Goal: Feedback & Contribution: Leave review/rating

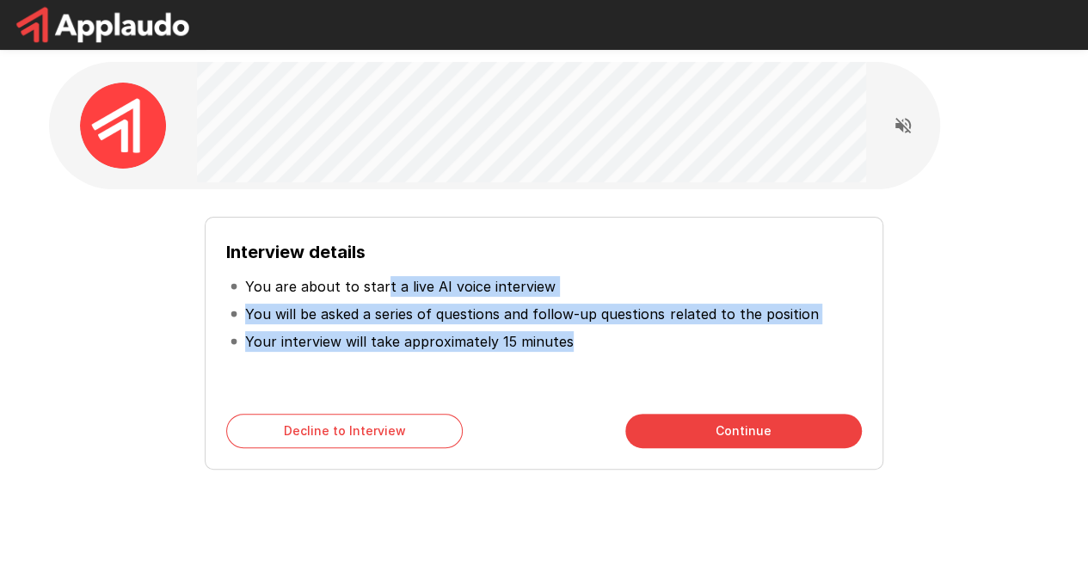
drag, startPoint x: 379, startPoint y: 289, endPoint x: 592, endPoint y: 381, distance: 232.4
click at [592, 381] on div "Interview details You are about to start a live AI voice interview You will be …" at bounding box center [543, 315] width 635 height 155
click at [594, 381] on div "Interview details You are about to start a live AI voice interview You will be …" at bounding box center [543, 315] width 635 height 155
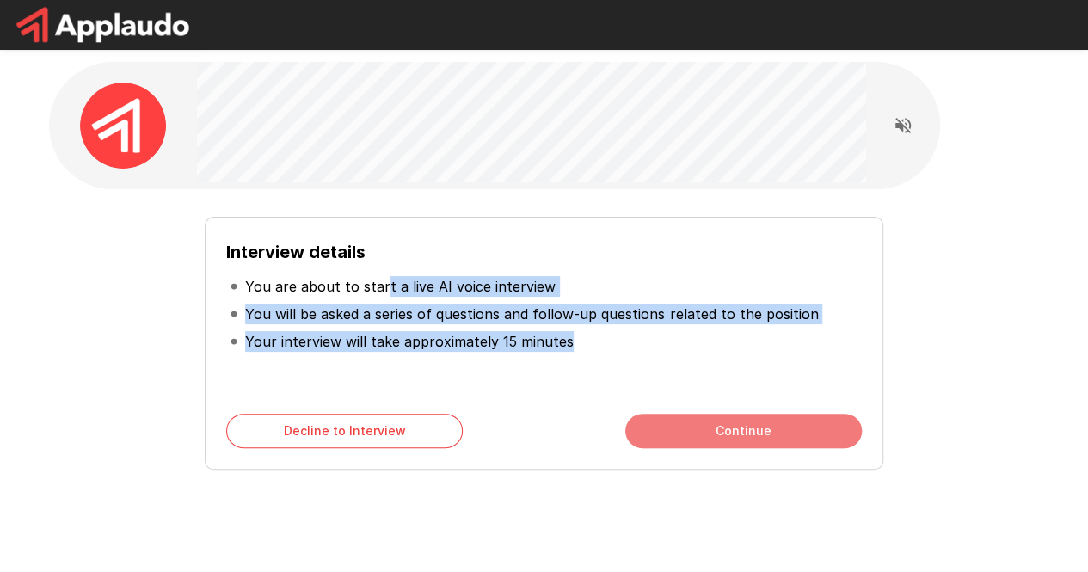
click at [742, 415] on button "Continue" at bounding box center [743, 431] width 237 height 34
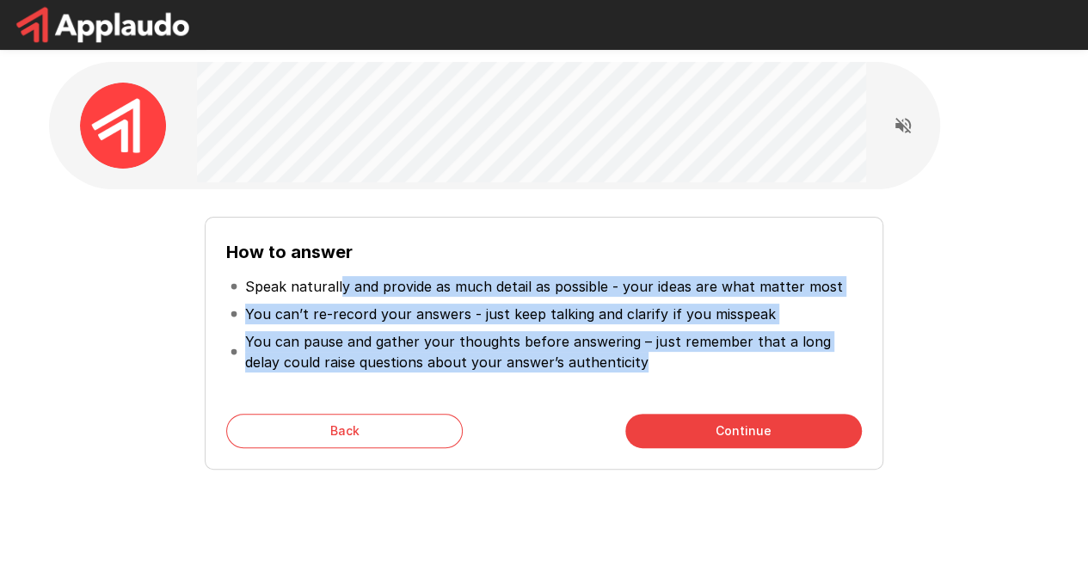
drag, startPoint x: 339, startPoint y: 288, endPoint x: 845, endPoint y: 363, distance: 511.3
click at [845, 363] on ul "Speak naturally and provide as much detail as possible - your ideas are what ma…" at bounding box center [543, 324] width 635 height 117
click at [845, 363] on p "You can pause and gather your thoughts before answering – just remember that a …" at bounding box center [551, 351] width 613 height 41
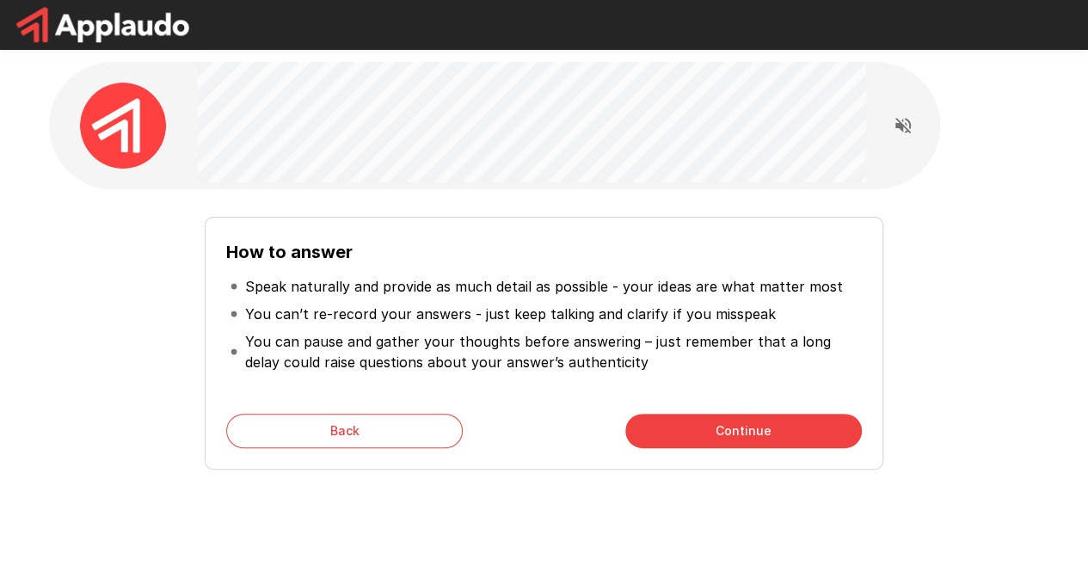
click at [541, 473] on div "How to answer Speak naturally and provide as much detail as possible - your ide…" at bounding box center [544, 332] width 991 height 287
click at [720, 441] on button "Continue" at bounding box center [743, 431] width 237 height 34
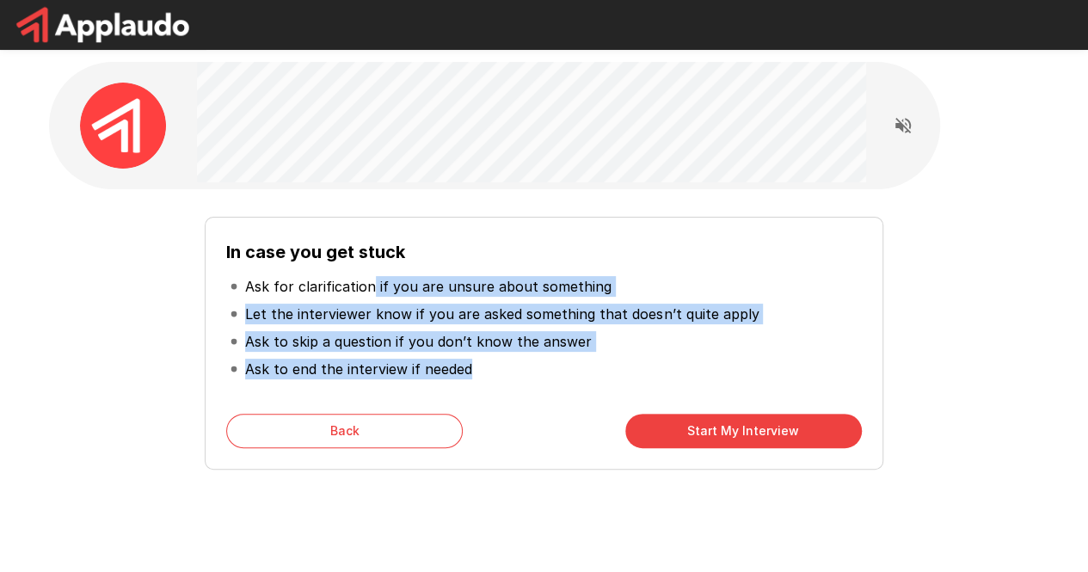
drag, startPoint x: 371, startPoint y: 286, endPoint x: 587, endPoint y: 365, distance: 229.7
click at [587, 365] on ul "Ask for clarification if you are unsure about something Let the interviewer kno…" at bounding box center [543, 328] width 635 height 124
click at [587, 365] on li "Ask to end the interview if needed" at bounding box center [543, 369] width 635 height 28
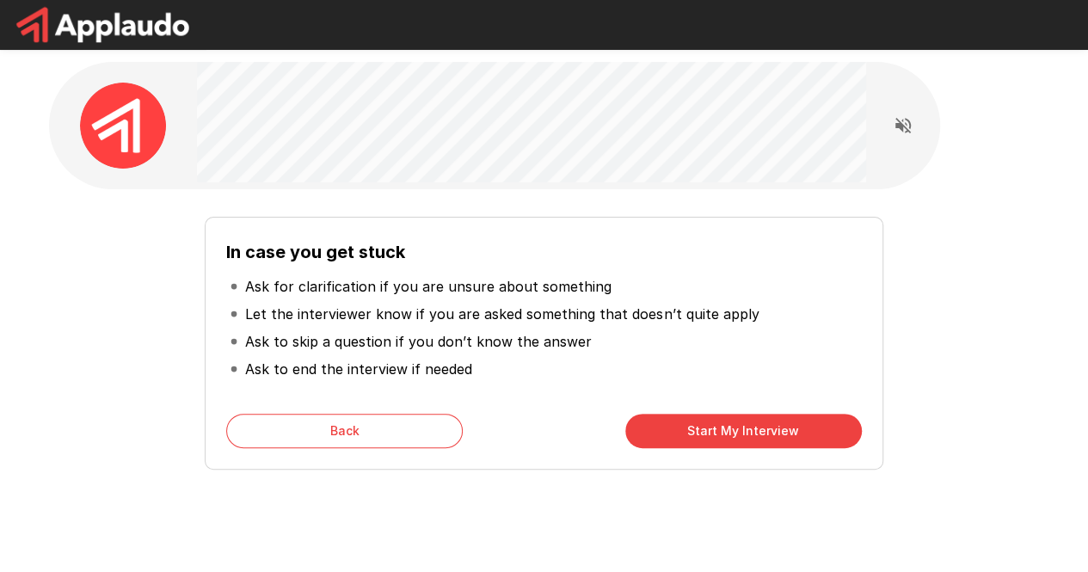
click at [805, 440] on button "Start My Interview" at bounding box center [743, 431] width 237 height 34
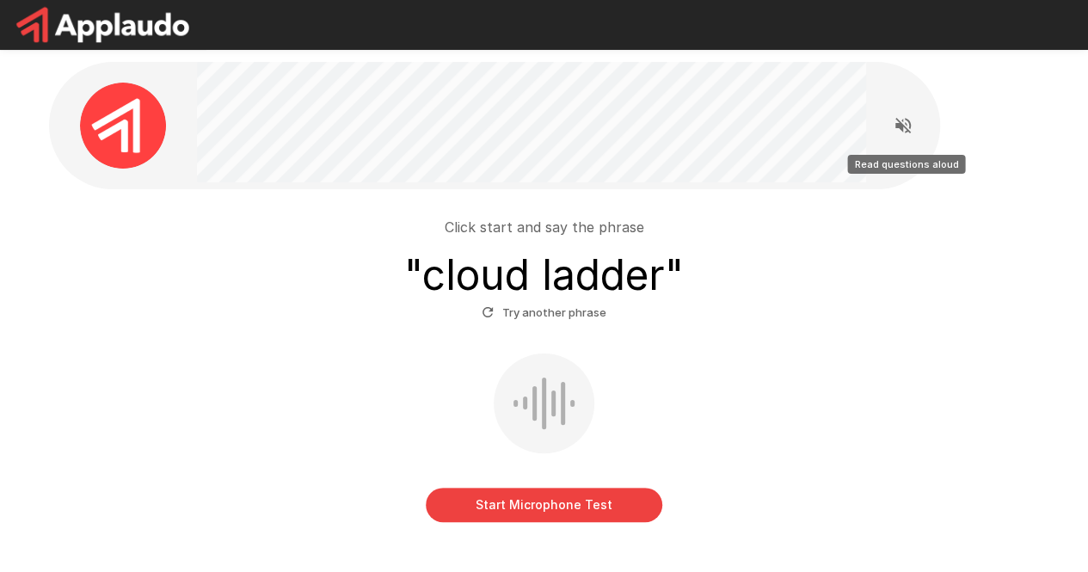
click at [896, 119] on icon "Read questions aloud" at bounding box center [903, 125] width 21 height 21
click at [611, 517] on button "Start Microphone Test" at bounding box center [544, 505] width 237 height 34
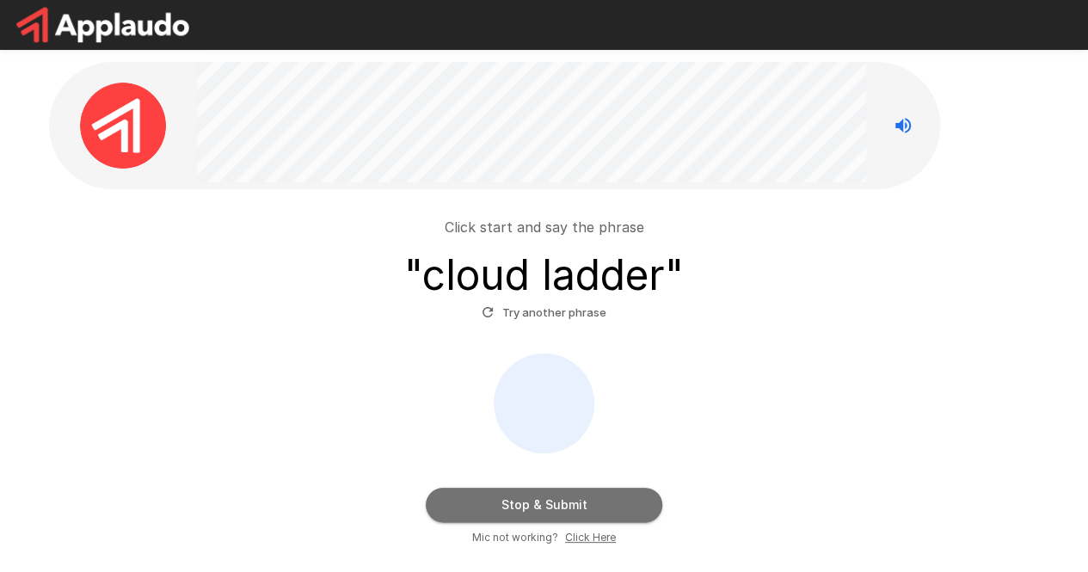
drag, startPoint x: 588, startPoint y: 505, endPoint x: 570, endPoint y: 485, distance: 27.4
click at [588, 505] on button "Stop & Submit" at bounding box center [544, 505] width 237 height 34
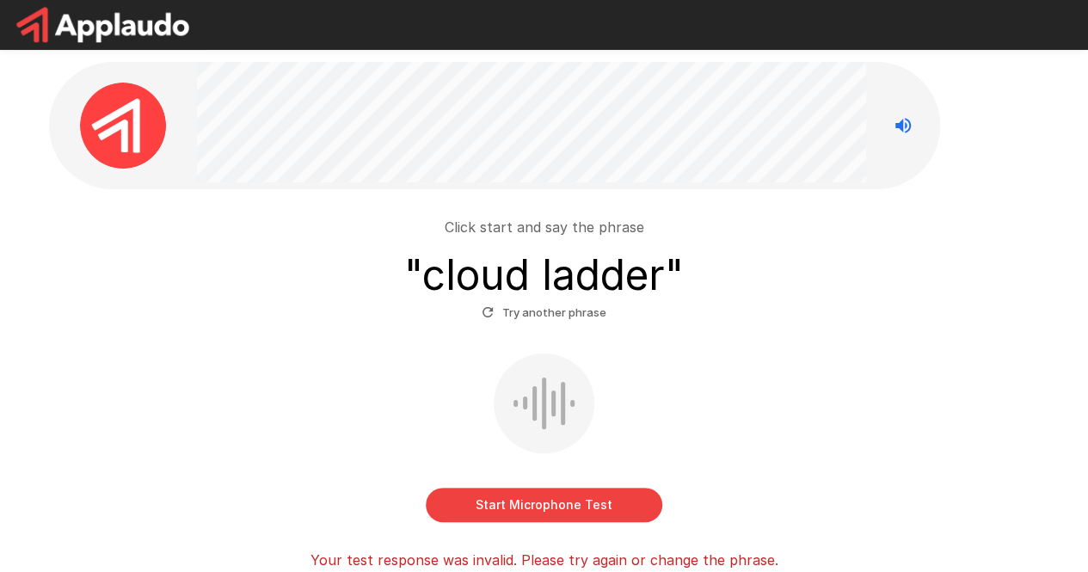
click at [546, 317] on button "Try another phrase" at bounding box center [543, 312] width 133 height 27
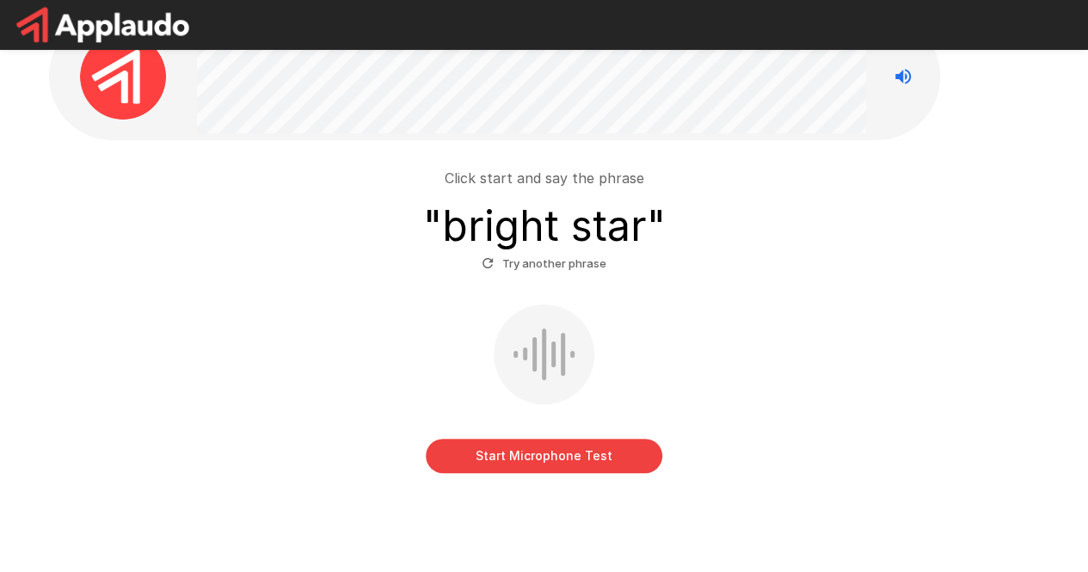
scroll to position [86, 0]
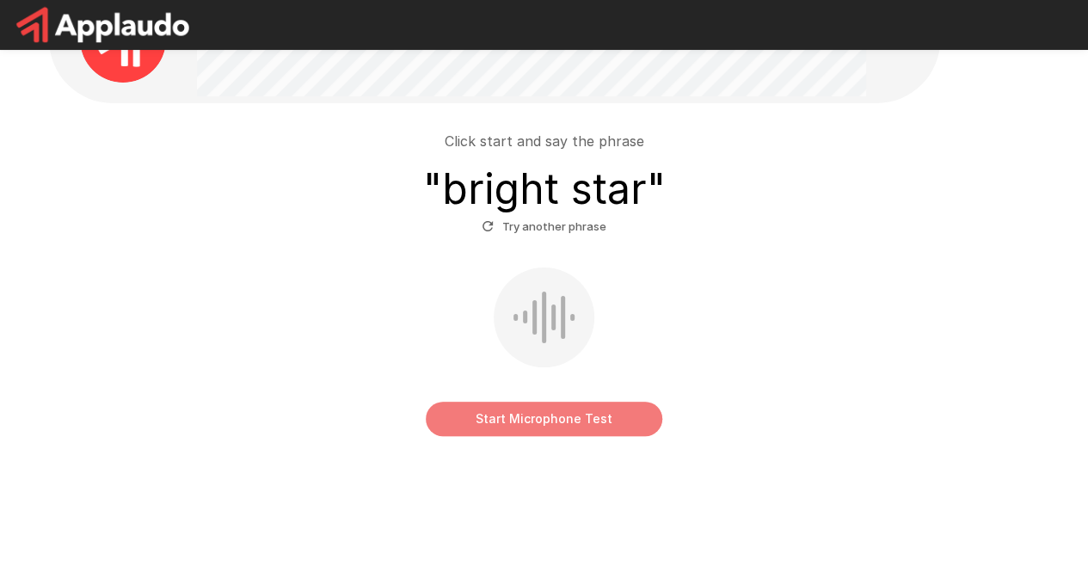
click at [584, 421] on button "Start Microphone Test" at bounding box center [544, 419] width 237 height 34
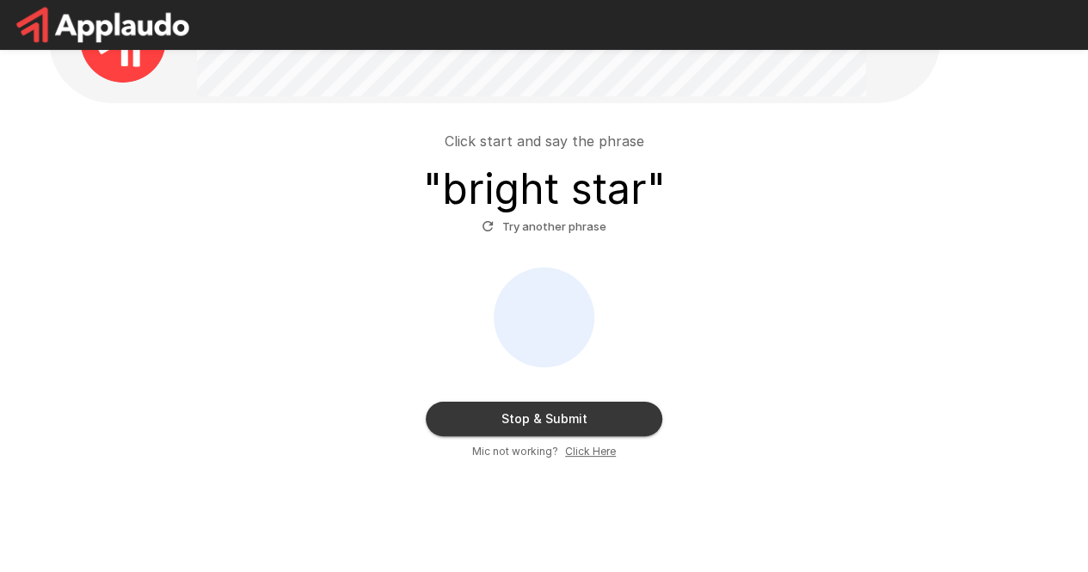
click at [582, 428] on button "Stop & Submit" at bounding box center [544, 419] width 237 height 34
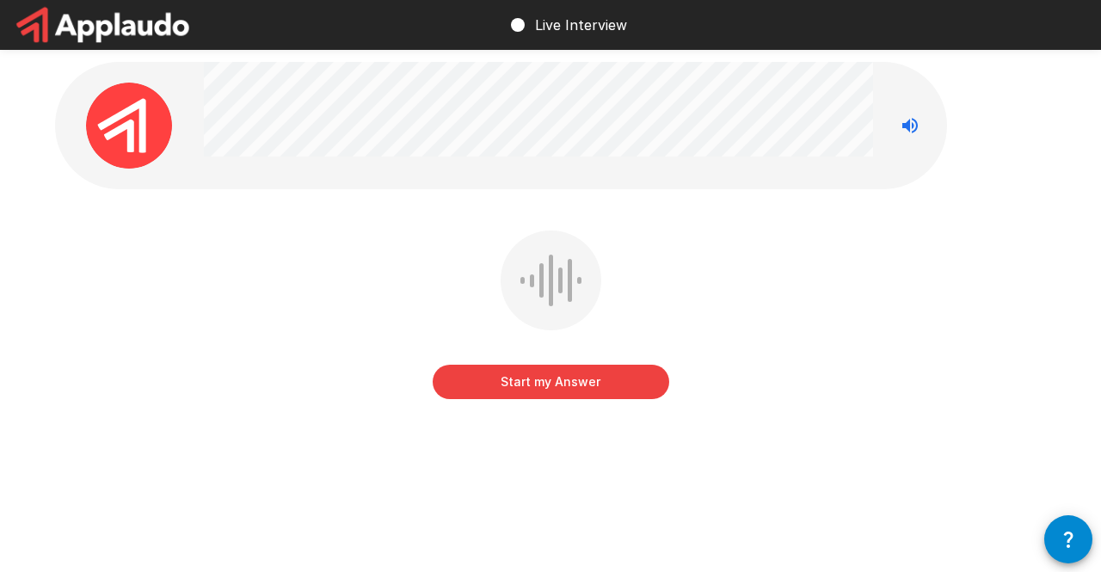
click at [570, 388] on button "Start my Answer" at bounding box center [551, 382] width 237 height 34
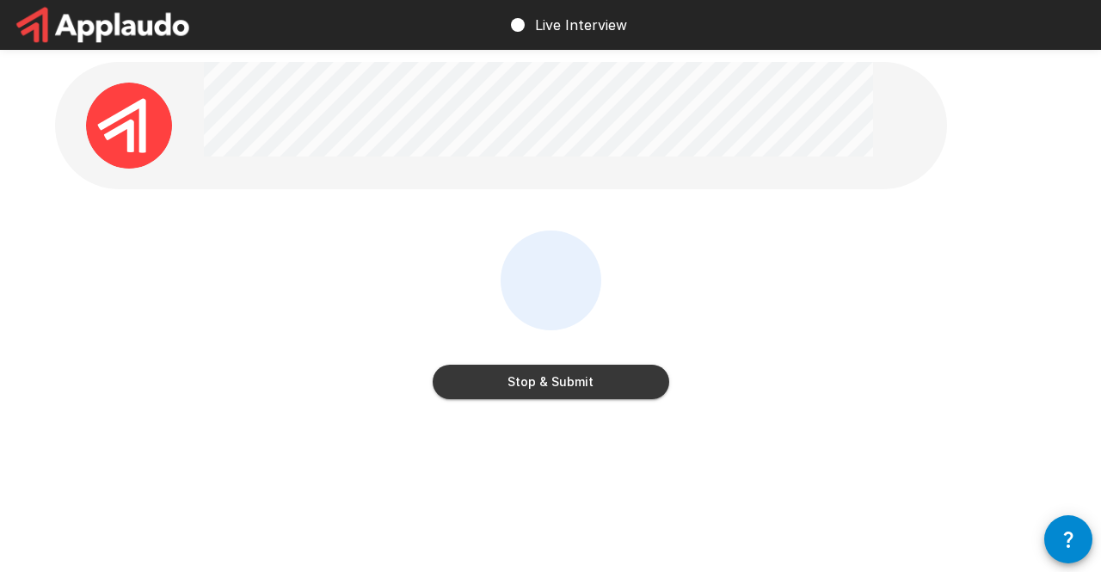
click at [597, 390] on button "Stop & Submit" at bounding box center [551, 382] width 237 height 34
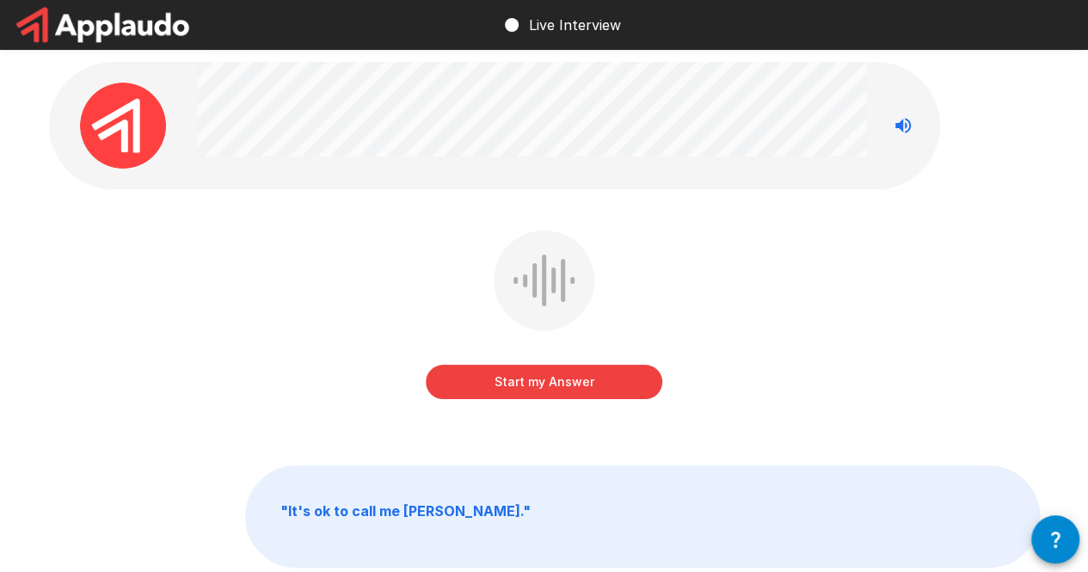
click at [554, 394] on button "Start my Answer" at bounding box center [544, 382] width 237 height 34
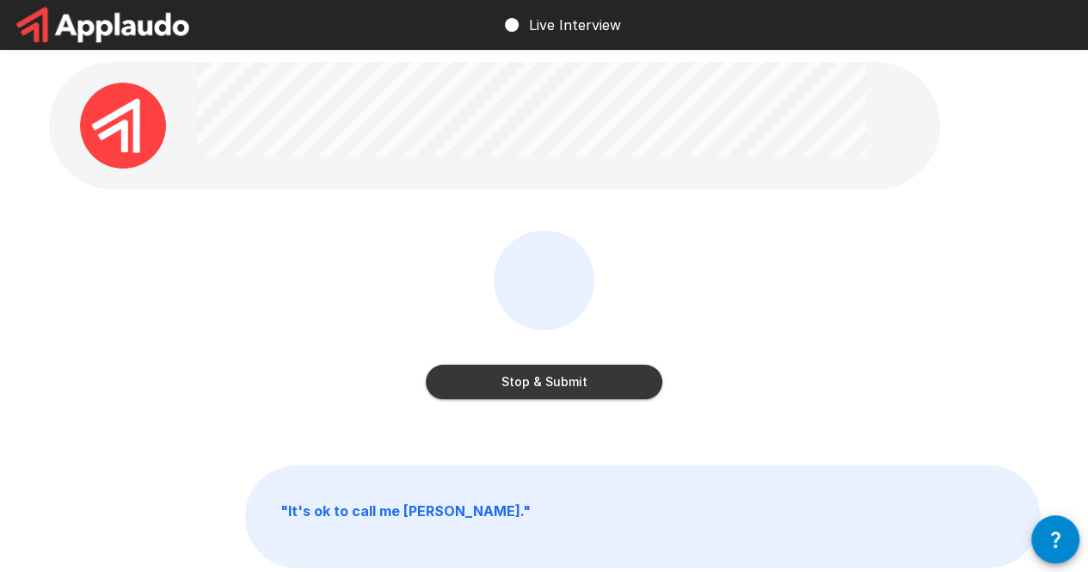
click at [619, 381] on button "Stop & Submit" at bounding box center [544, 382] width 237 height 34
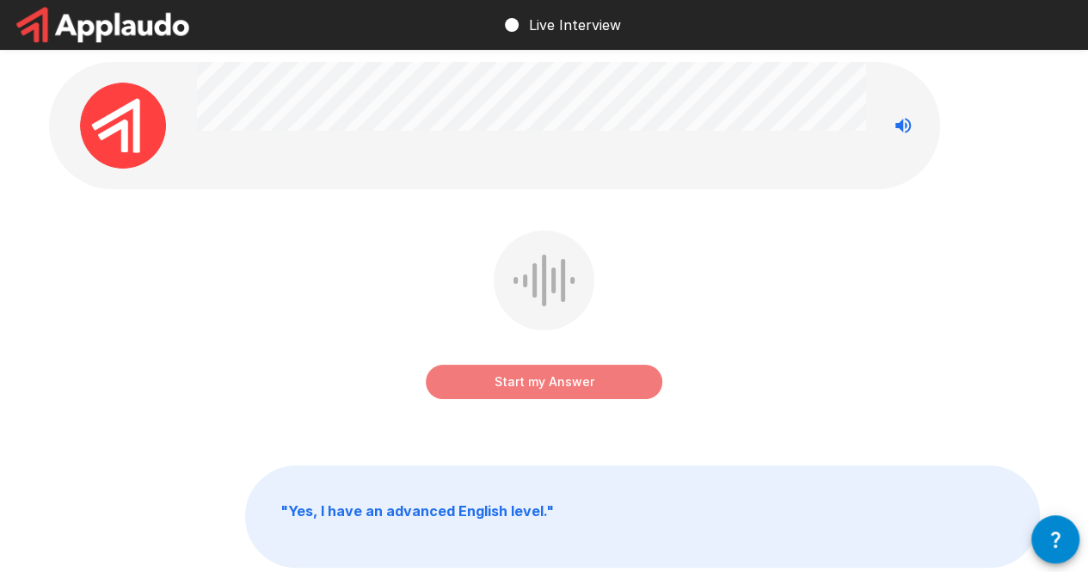
click at [578, 390] on button "Start my Answer" at bounding box center [544, 382] width 237 height 34
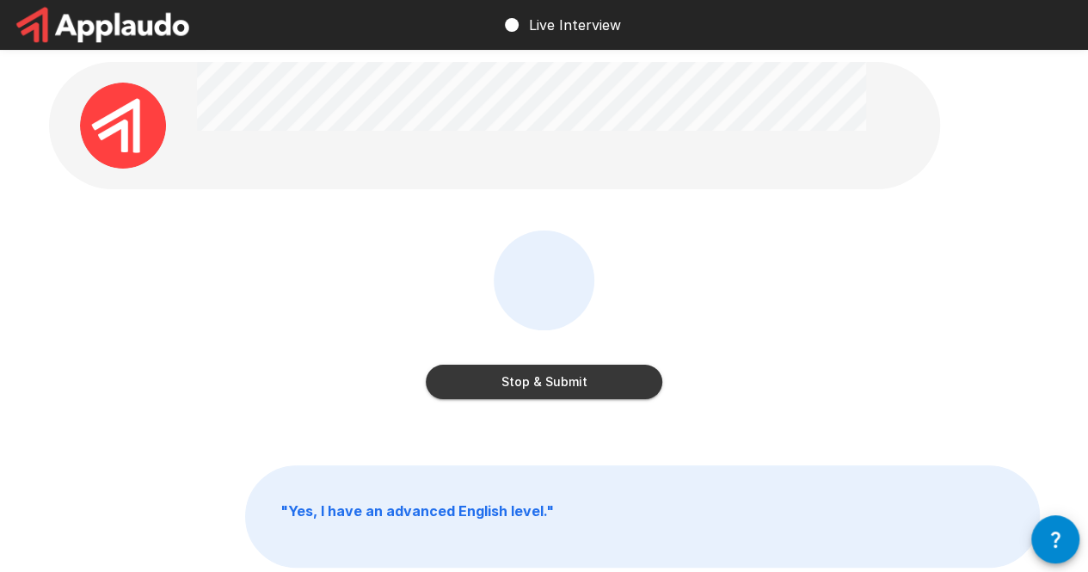
click at [579, 383] on button "Stop & Submit" at bounding box center [544, 382] width 237 height 34
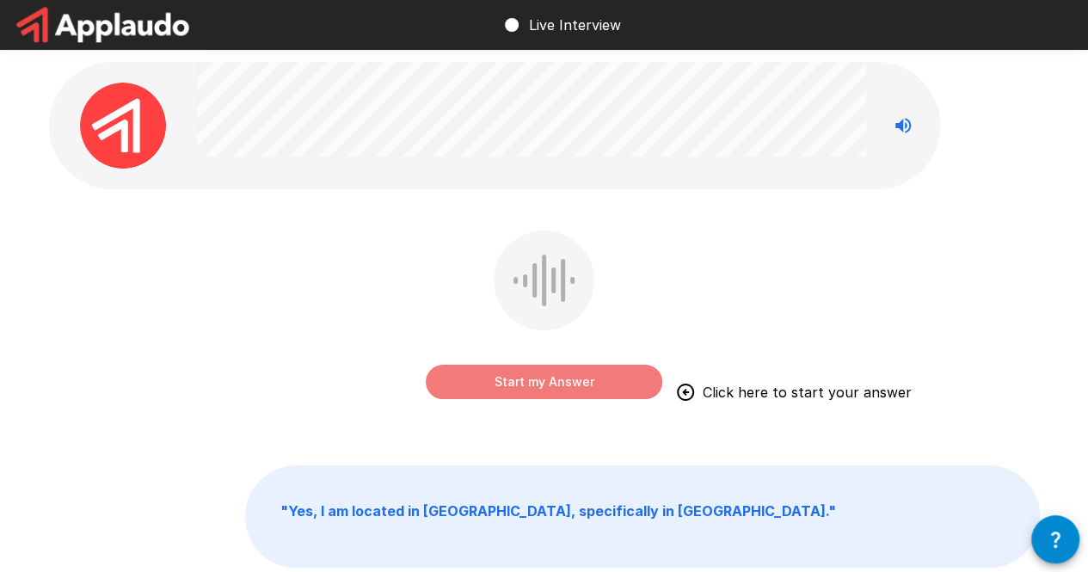
click at [534, 383] on button "Start my Answer" at bounding box center [544, 382] width 237 height 34
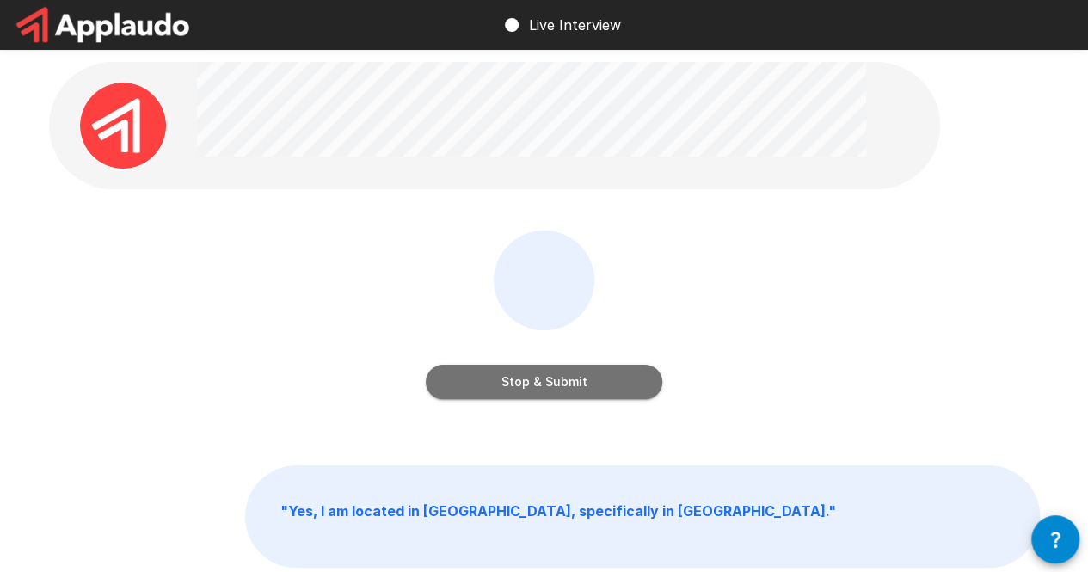
click at [551, 375] on button "Stop & Submit" at bounding box center [544, 382] width 237 height 34
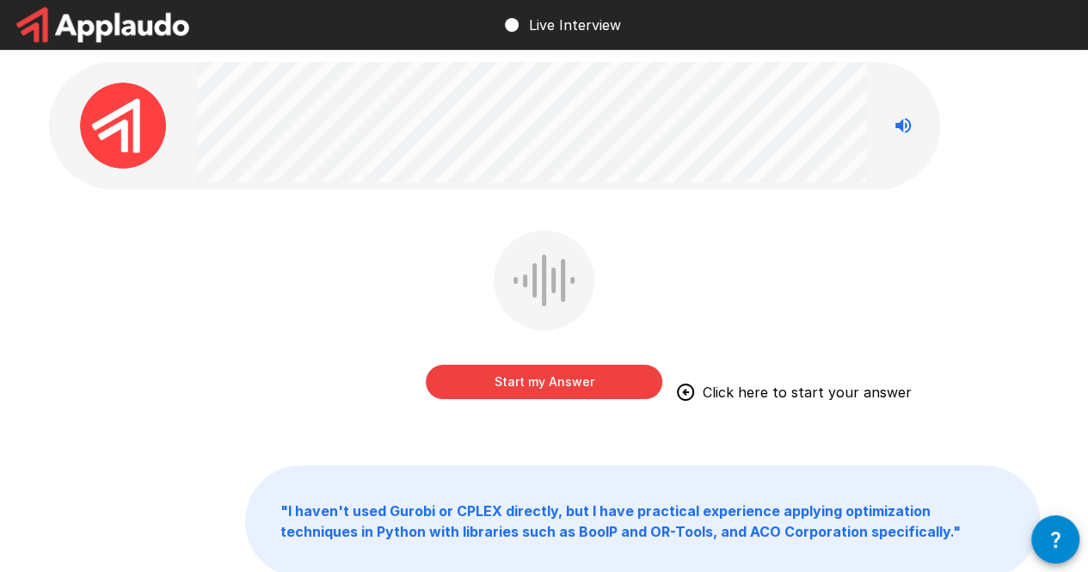
click at [510, 376] on button "Start my Answer" at bounding box center [544, 382] width 237 height 34
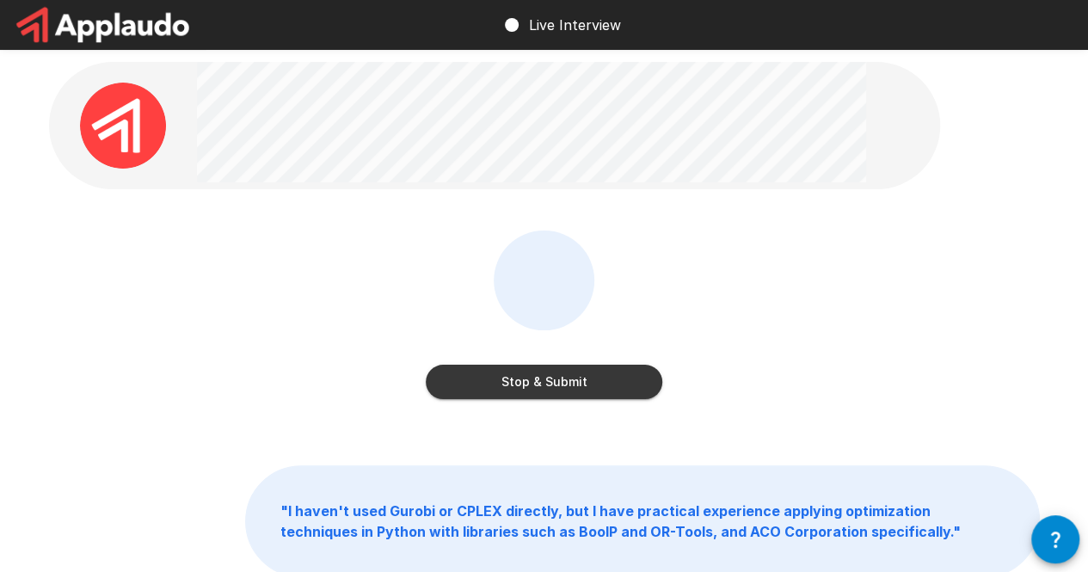
click at [609, 377] on button "Stop & Submit" at bounding box center [544, 382] width 237 height 34
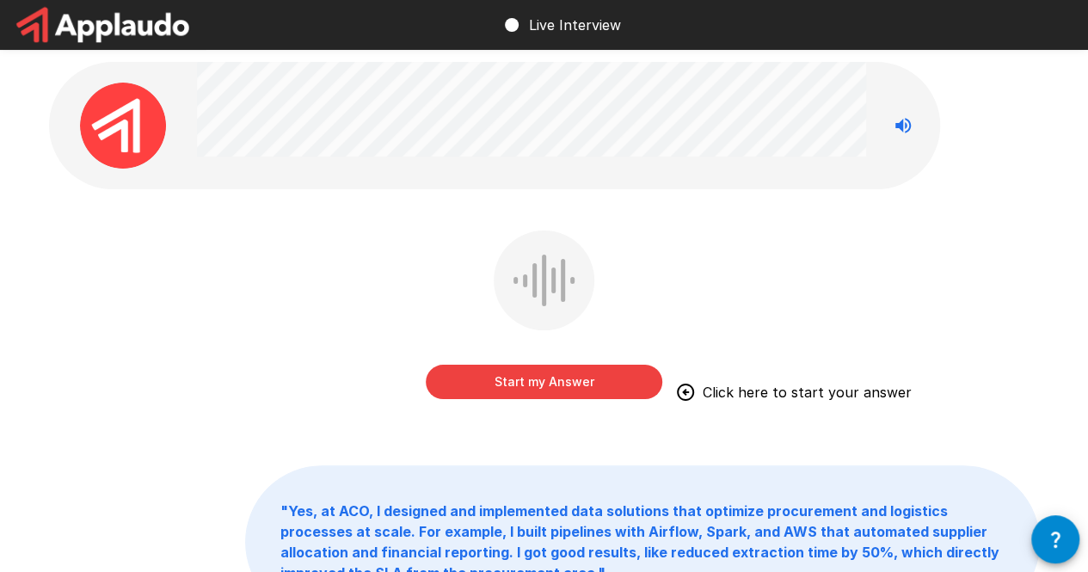
click at [785, 305] on div "Start my Answer Click here to start your answer" at bounding box center [544, 328] width 991 height 194
click at [785, 257] on div "Start my Answer Click here to start your answer" at bounding box center [544, 328] width 991 height 194
click at [776, 309] on div "Start my Answer Click here to start your answer" at bounding box center [544, 328] width 991 height 194
click at [619, 385] on button "Start my Answer" at bounding box center [544, 382] width 237 height 34
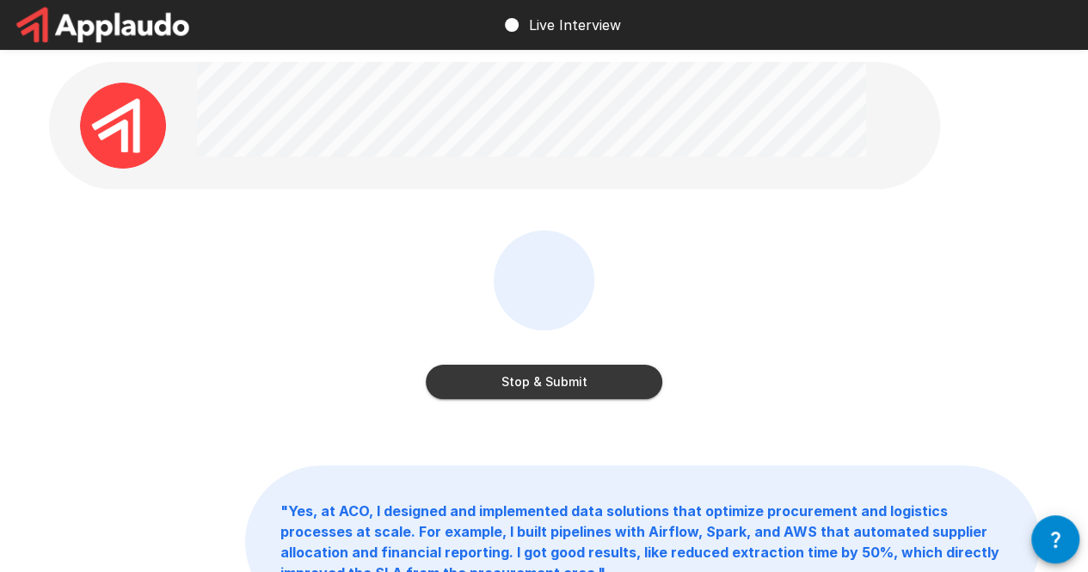
click at [585, 380] on button "Stop & Submit" at bounding box center [544, 382] width 237 height 34
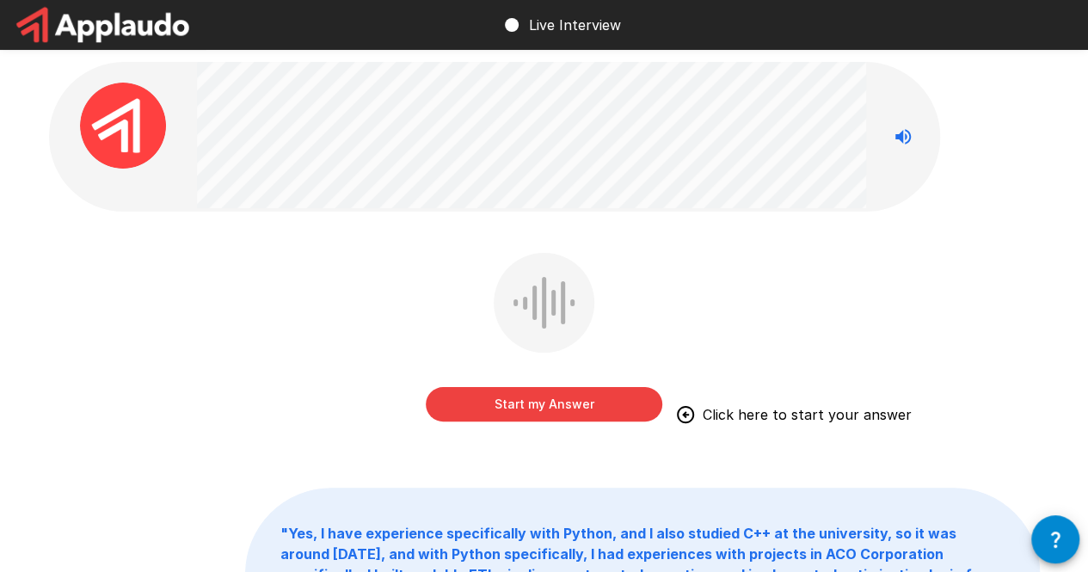
click at [561, 417] on button "Start my Answer" at bounding box center [544, 404] width 237 height 34
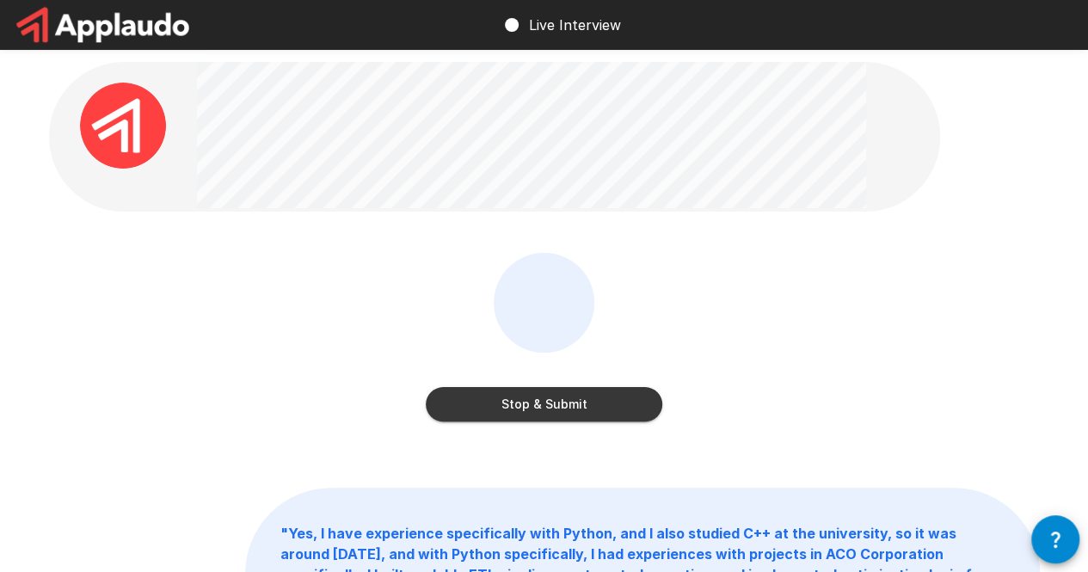
click at [453, 405] on button "Stop & Submit" at bounding box center [544, 404] width 237 height 34
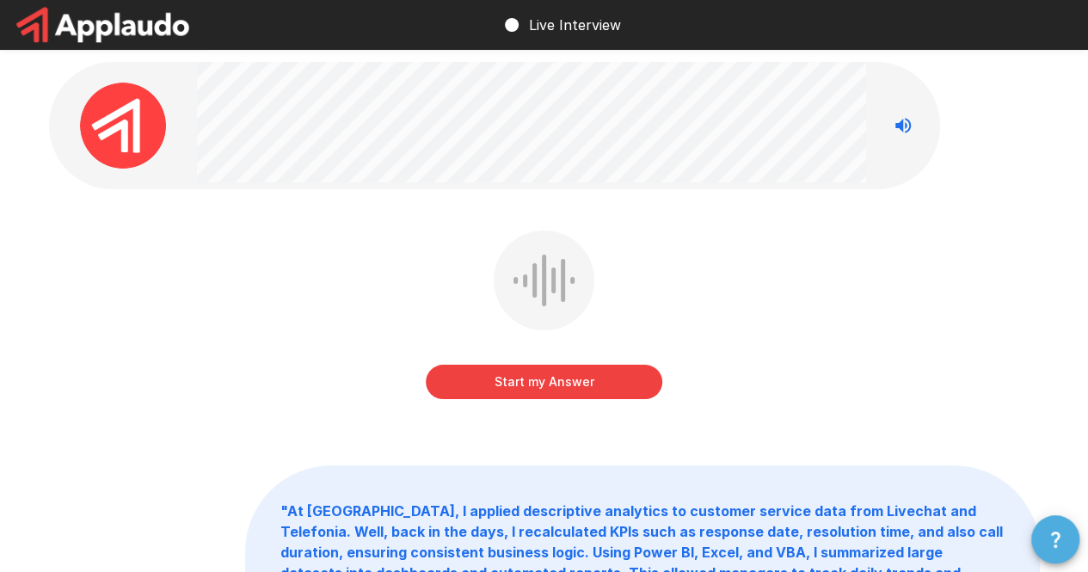
click at [1066, 537] on button "button" at bounding box center [1055, 539] width 48 height 48
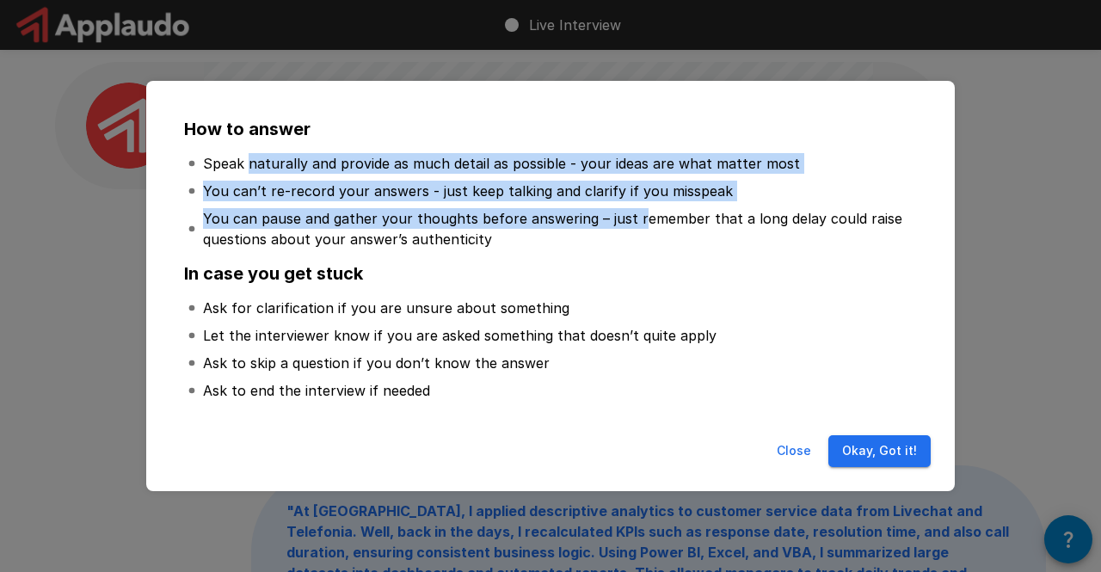
drag, startPoint x: 251, startPoint y: 168, endPoint x: 630, endPoint y: 222, distance: 382.4
click at [630, 222] on ul "Speak naturally and provide as much detail as possible - your ideas are what ma…" at bounding box center [550, 201] width 733 height 117
click at [630, 222] on p "You can pause and gather your thoughts before answering – just remember that a …" at bounding box center [558, 228] width 711 height 41
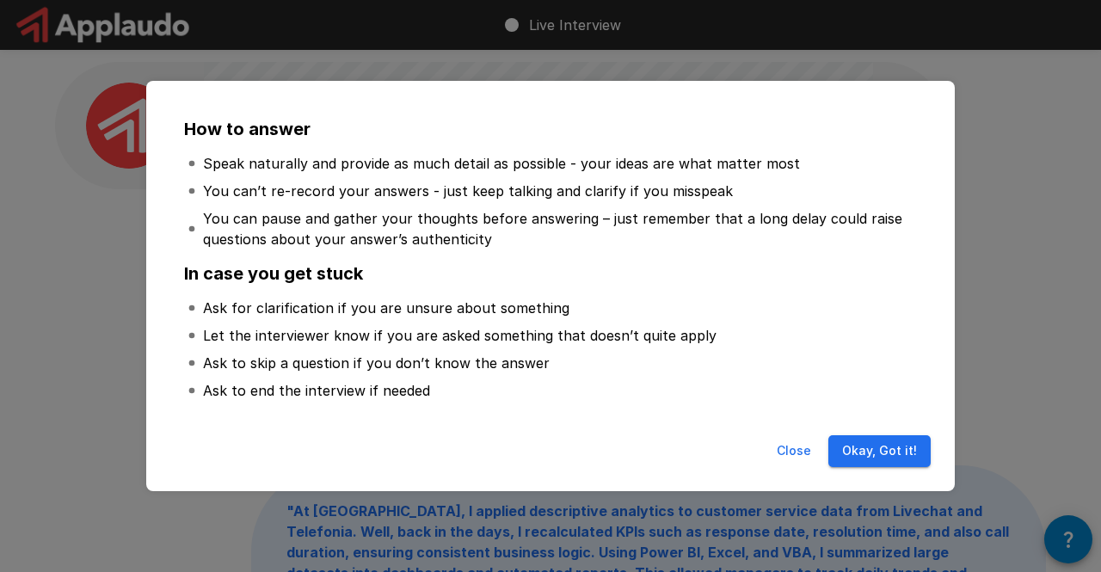
click at [871, 449] on button "Okay, Got it!" at bounding box center [879, 451] width 102 height 32
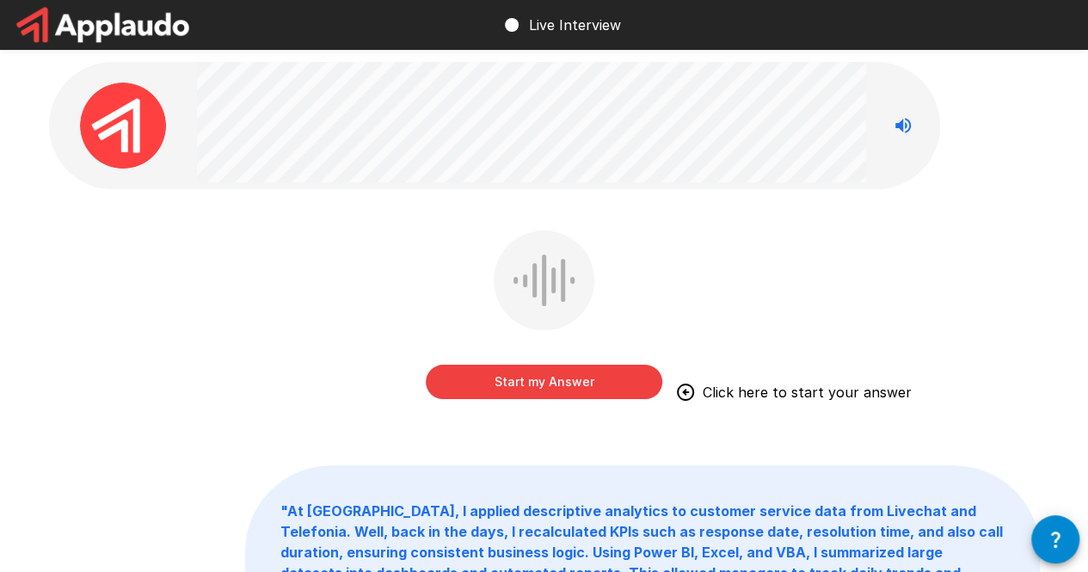
click at [322, 210] on div "Start my Answer Click here to start your answer " At Capgemini, I applied descr…" at bounding box center [544, 409] width 1032 height 818
click at [1052, 545] on icon "button" at bounding box center [1055, 539] width 21 height 21
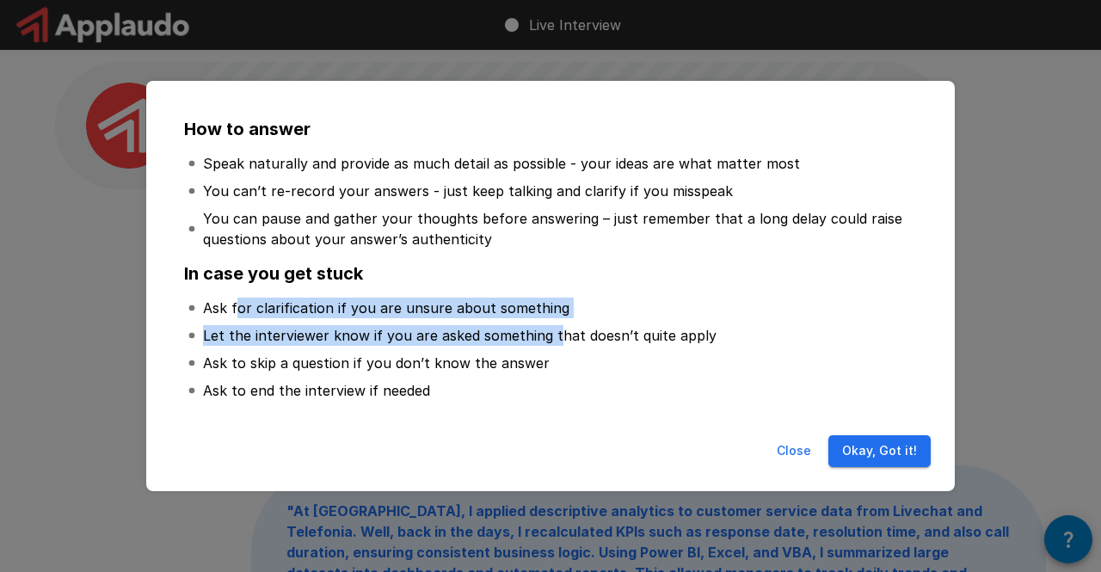
drag, startPoint x: 237, startPoint y: 305, endPoint x: 551, endPoint y: 341, distance: 316.8
click at [551, 341] on ul "Ask for clarification if you are unsure about something Let the interviewer kno…" at bounding box center [550, 349] width 733 height 124
click at [551, 342] on p "Let the interviewer know if you are asked something that doesn’t quite apply" at bounding box center [460, 335] width 514 height 21
click at [721, 292] on ul "Ask for clarification if you are unsure about something Let the interviewer kno…" at bounding box center [550, 349] width 733 height 124
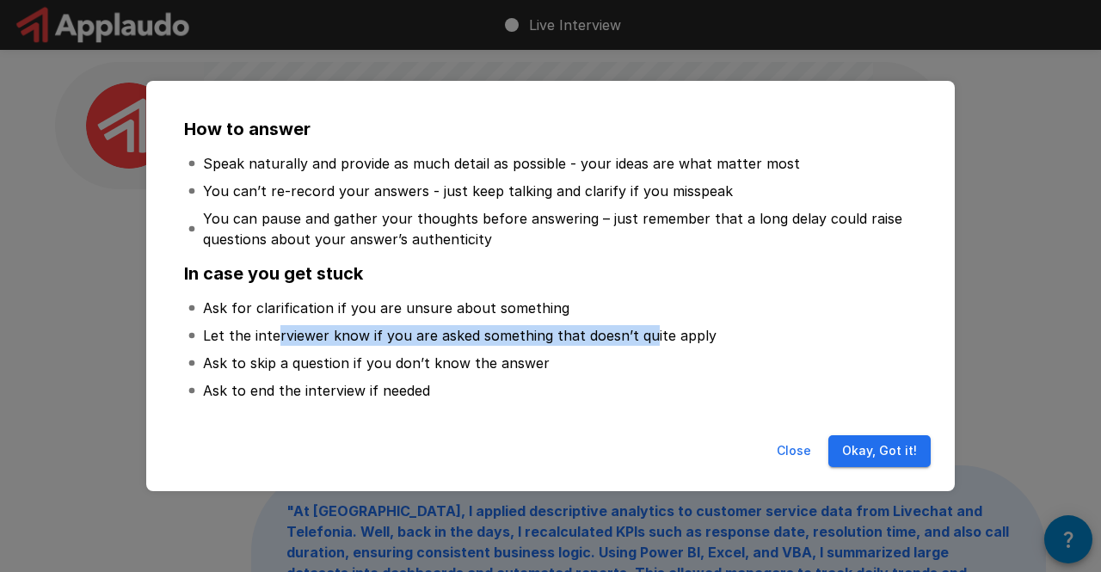
drag, startPoint x: 274, startPoint y: 336, endPoint x: 643, endPoint y: 344, distance: 369.2
click at [643, 344] on p "Let the interviewer know if you are asked something that doesn’t quite apply" at bounding box center [460, 335] width 514 height 21
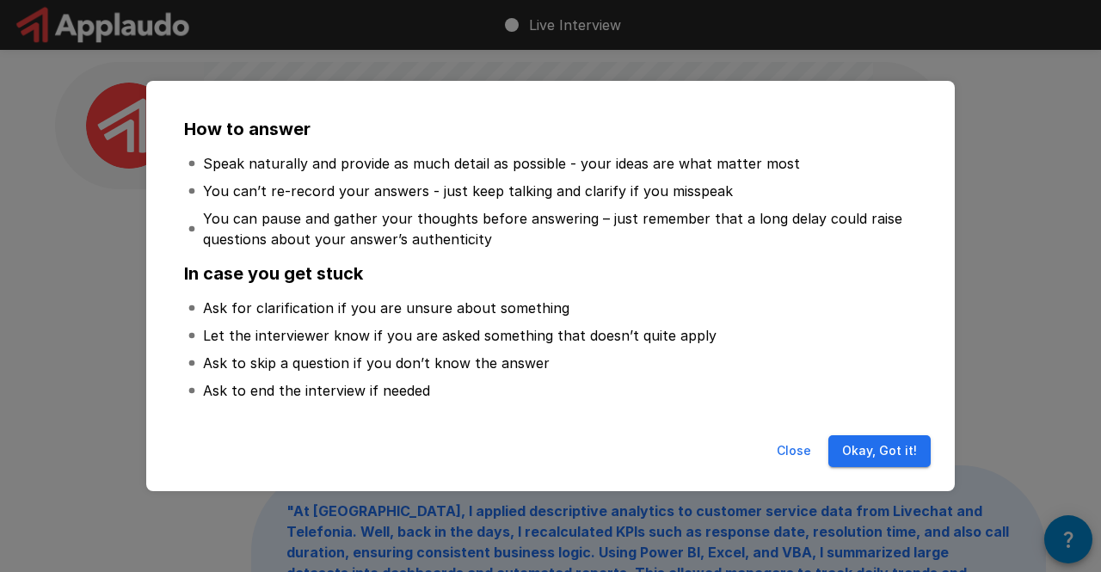
click at [871, 456] on button "Okay, Got it!" at bounding box center [879, 451] width 102 height 32
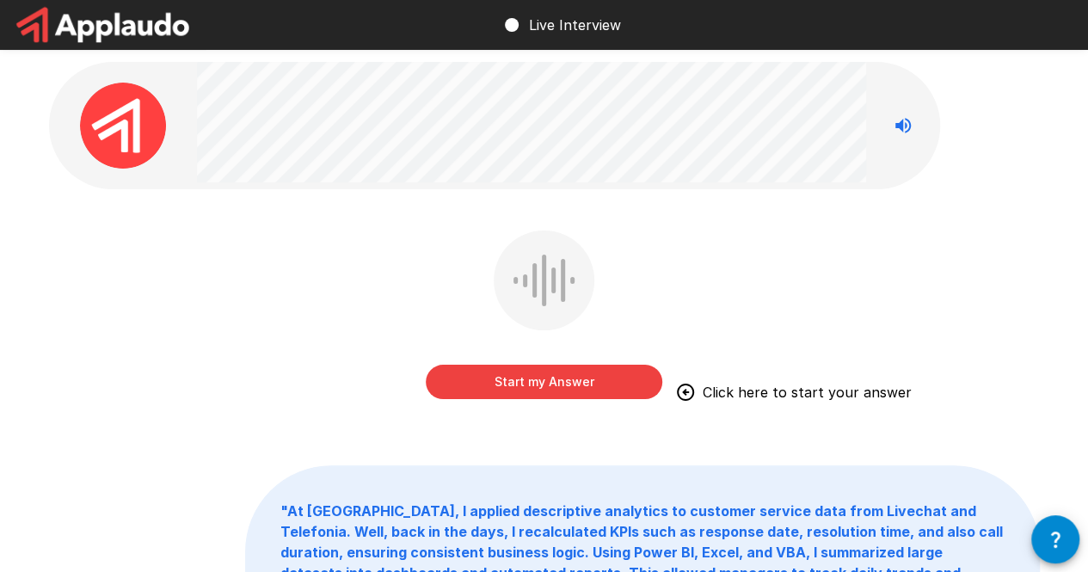
click at [523, 386] on button "Start my Answer" at bounding box center [544, 382] width 237 height 34
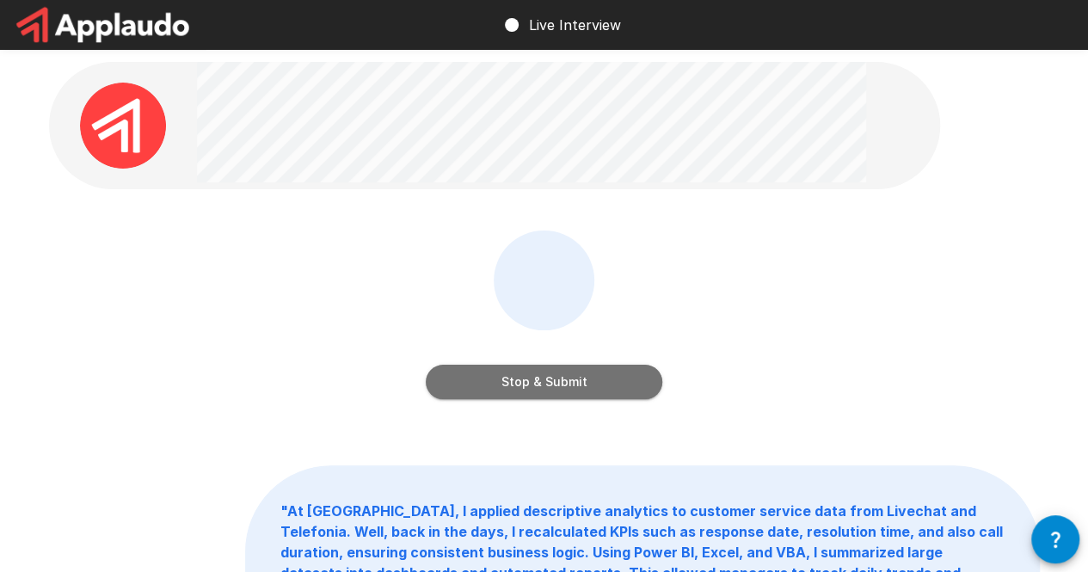
click at [546, 387] on button "Stop & Submit" at bounding box center [544, 382] width 237 height 34
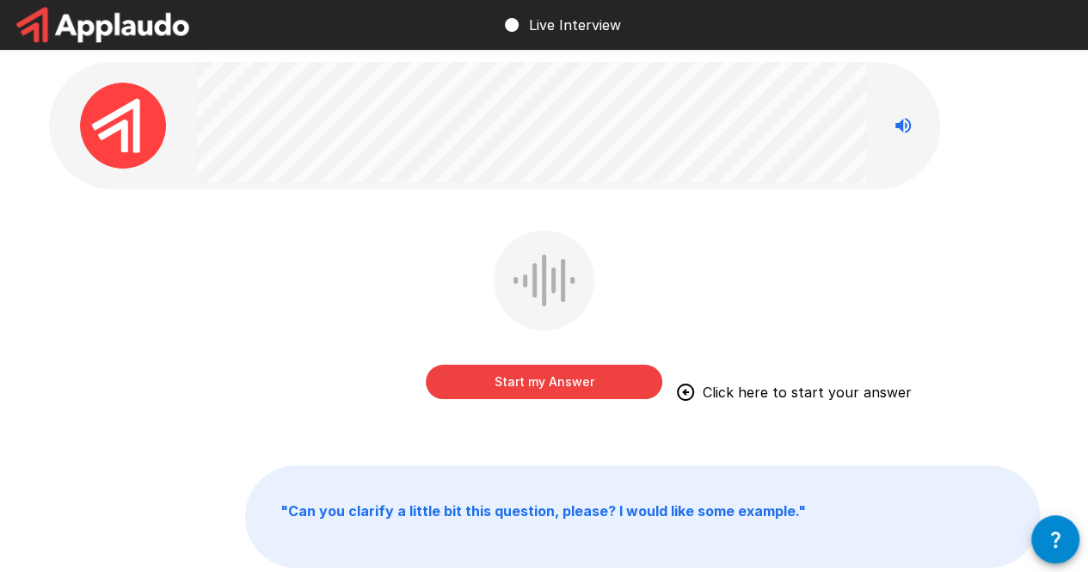
click at [554, 391] on button "Start my Answer" at bounding box center [544, 382] width 237 height 34
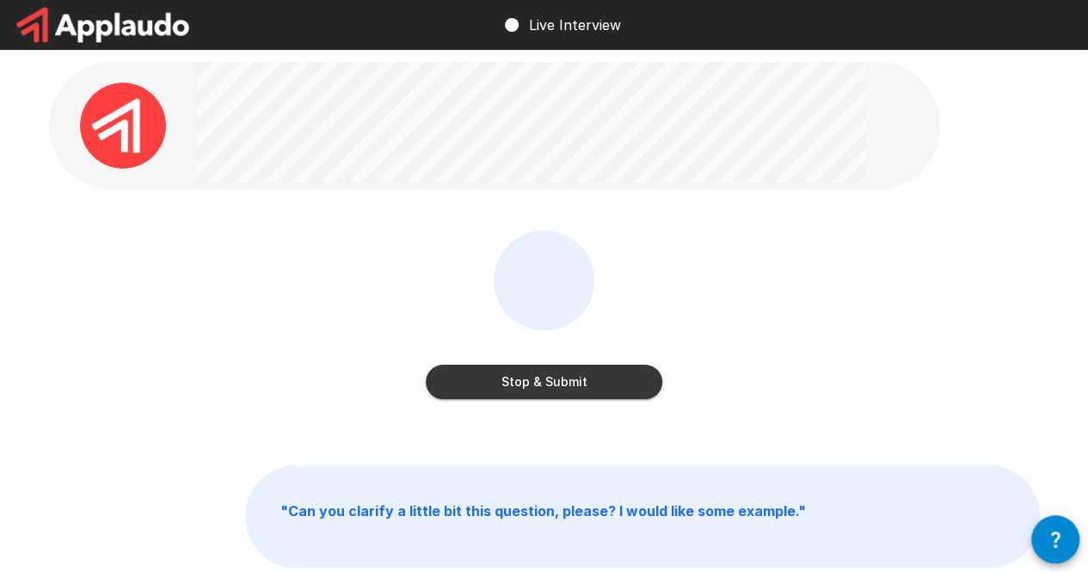
click at [564, 388] on button "Stop & Submit" at bounding box center [544, 382] width 237 height 34
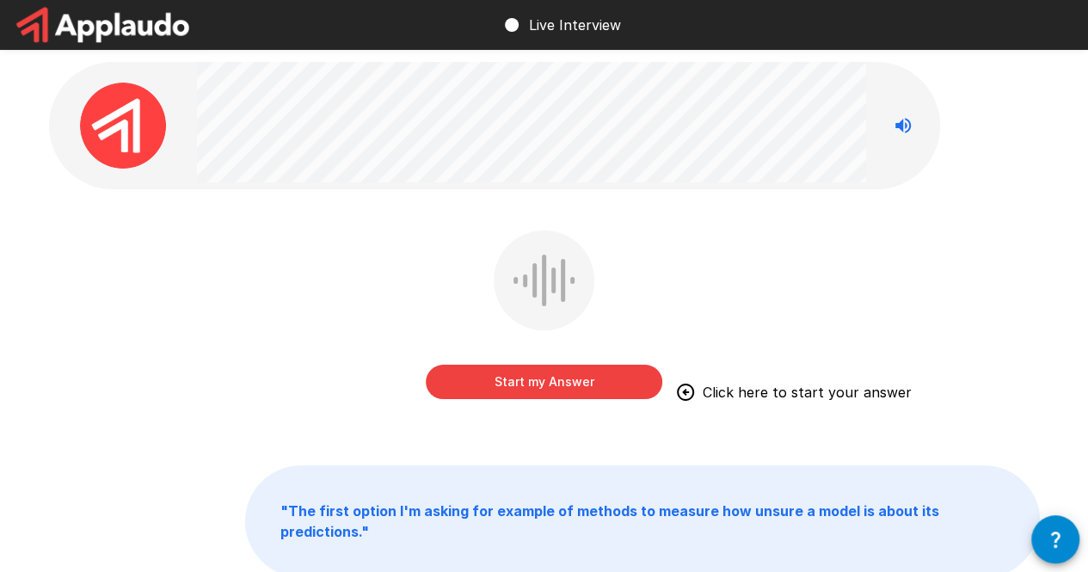
click at [611, 380] on button "Start my Answer" at bounding box center [544, 382] width 237 height 34
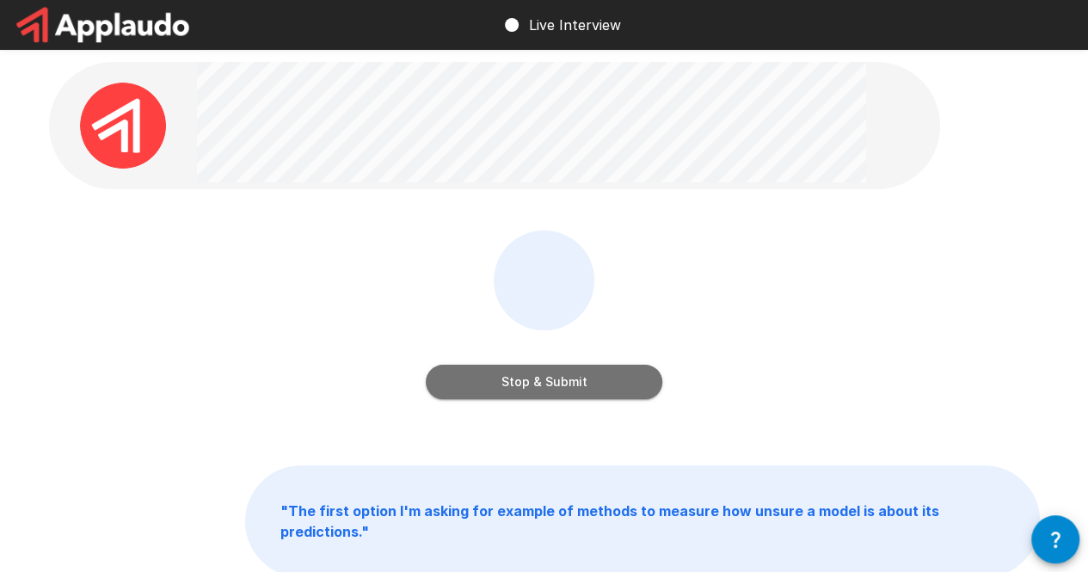
click at [608, 387] on button "Stop & Submit" at bounding box center [544, 382] width 237 height 34
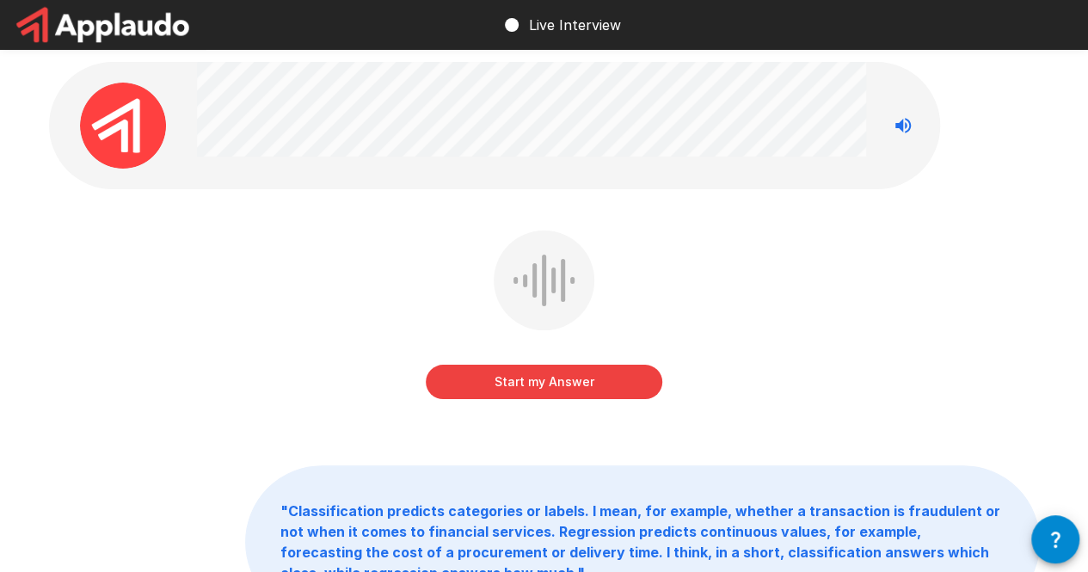
click at [803, 275] on div "Start my Answer" at bounding box center [544, 328] width 991 height 194
click at [809, 281] on div "Start my Answer Click here to start your answer" at bounding box center [544, 328] width 991 height 194
click at [595, 377] on button "Start my Answer" at bounding box center [544, 382] width 237 height 34
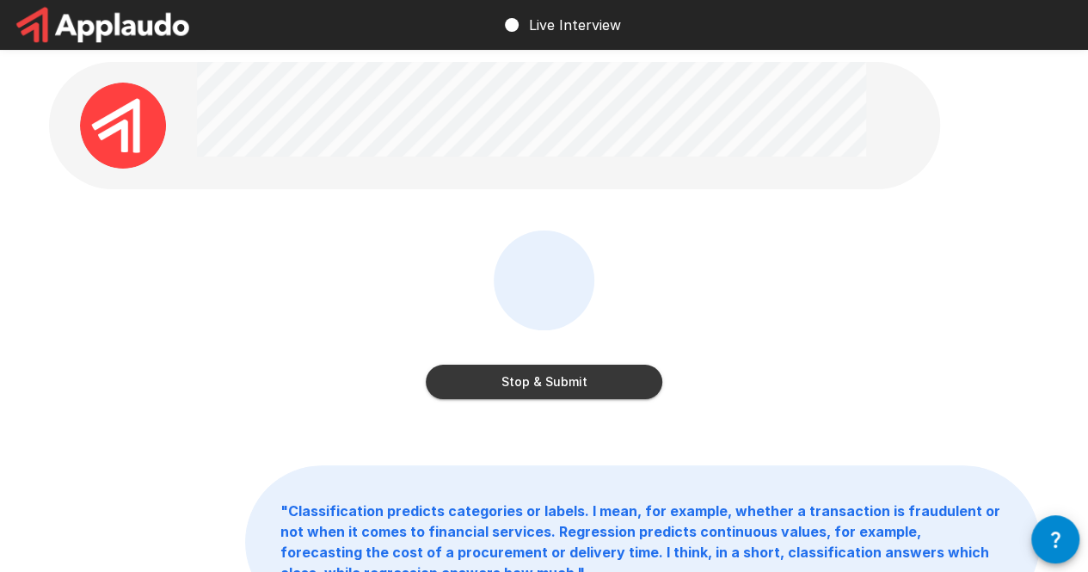
click at [608, 390] on button "Stop & Submit" at bounding box center [544, 382] width 237 height 34
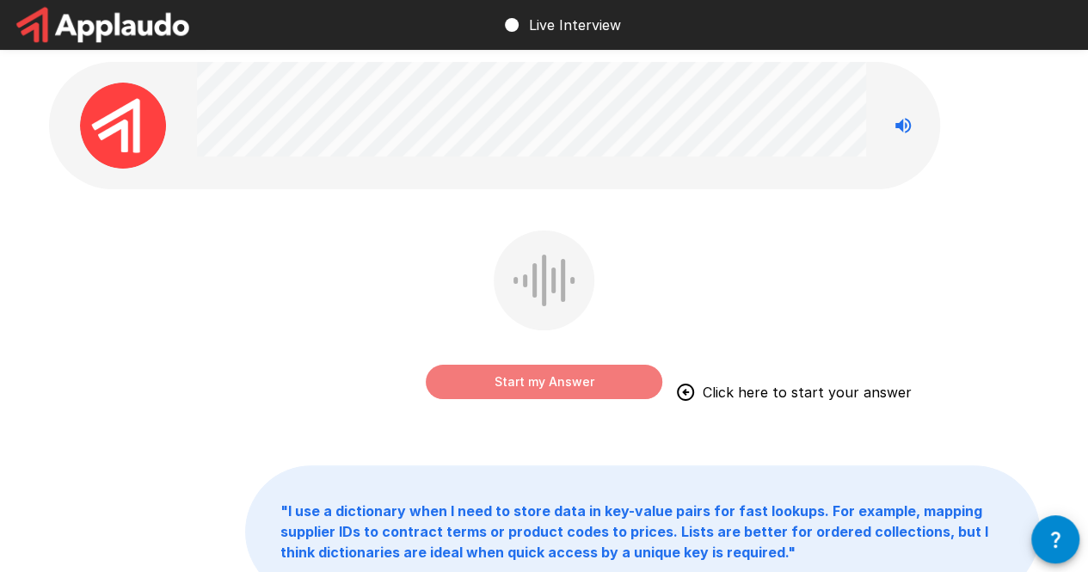
click at [607, 375] on button "Start my Answer" at bounding box center [544, 382] width 237 height 34
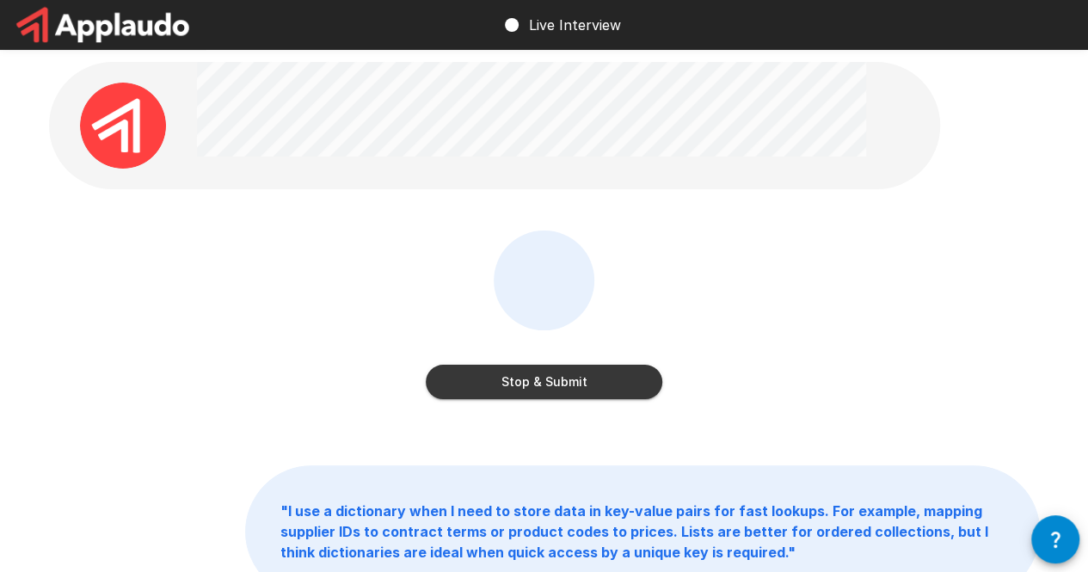
click at [557, 391] on button "Stop & Submit" at bounding box center [544, 382] width 237 height 34
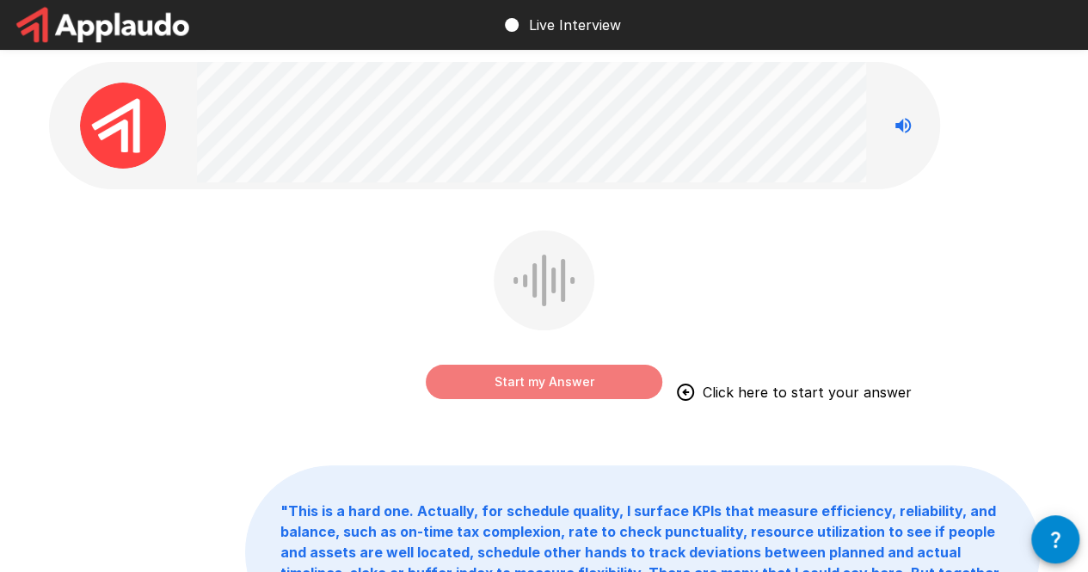
click at [580, 388] on button "Start my Answer" at bounding box center [544, 382] width 237 height 34
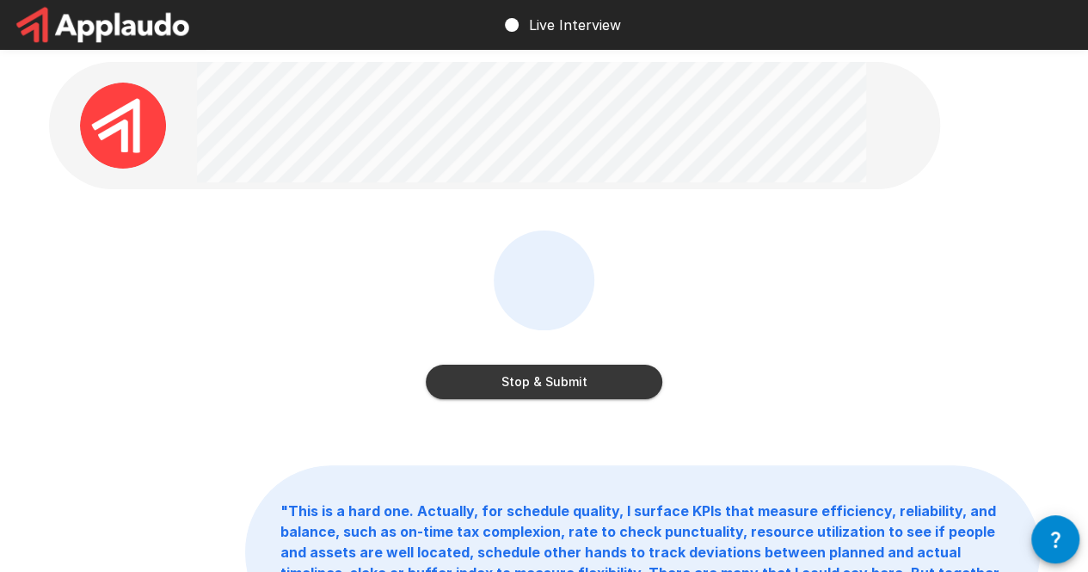
click at [599, 388] on button "Stop & Submit" at bounding box center [544, 382] width 237 height 34
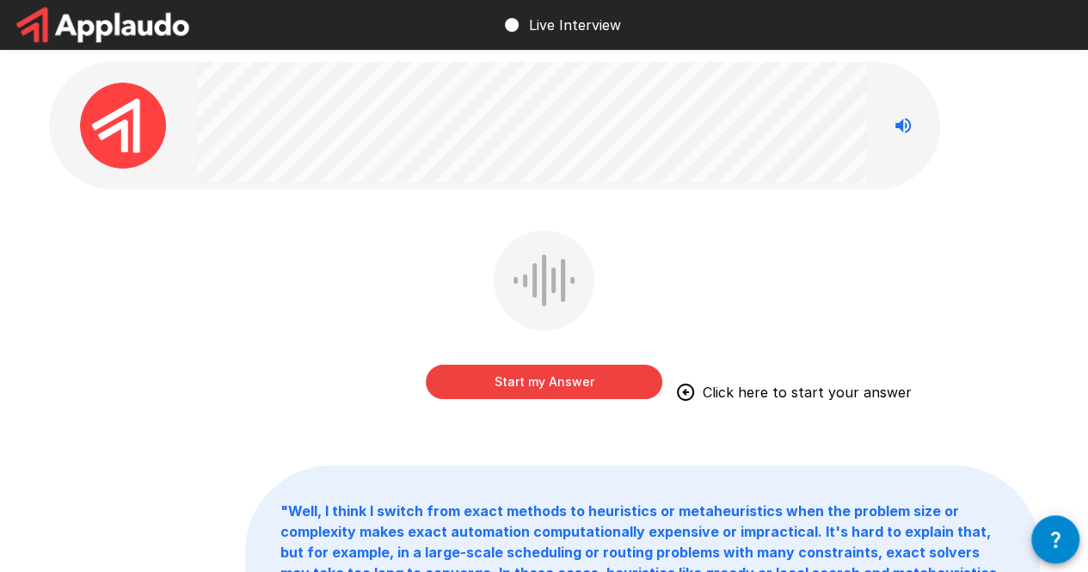
click at [948, 248] on div "Start my Answer Click here to start your answer" at bounding box center [544, 328] width 991 height 194
click at [957, 252] on div "Start my Answer Click here to start your answer" at bounding box center [544, 328] width 991 height 194
click at [604, 376] on button "Start my Answer" at bounding box center [544, 382] width 237 height 34
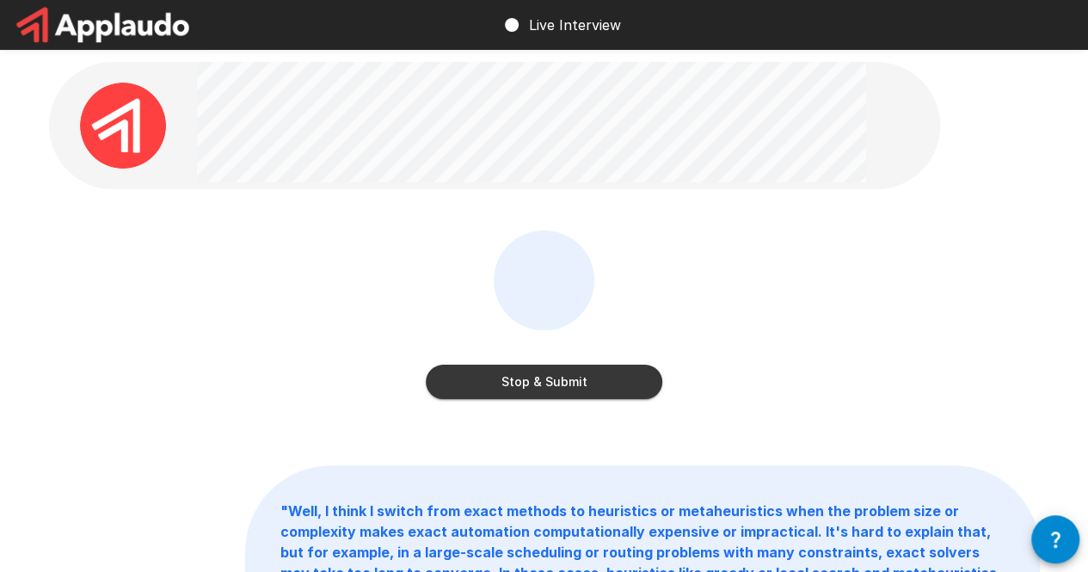
click at [599, 384] on button "Stop & Submit" at bounding box center [544, 382] width 237 height 34
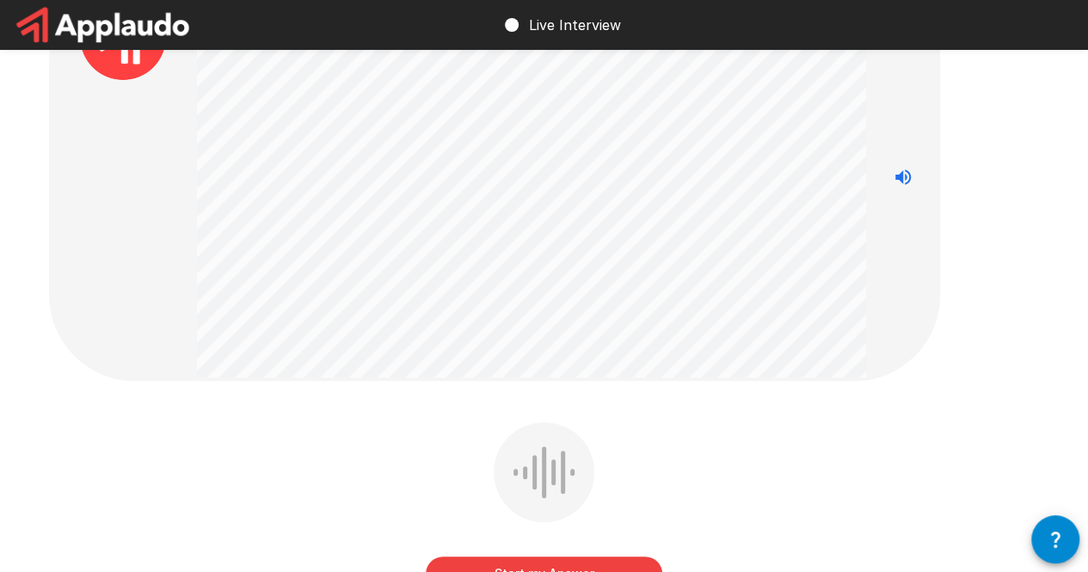
scroll to position [172, 0]
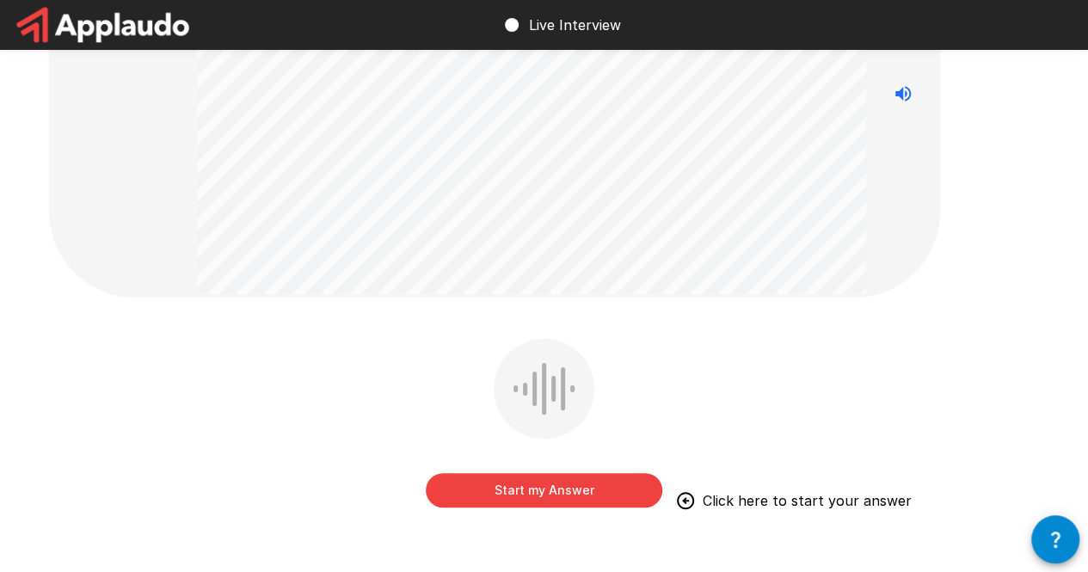
click at [589, 484] on button "Start my Answer" at bounding box center [544, 490] width 237 height 34
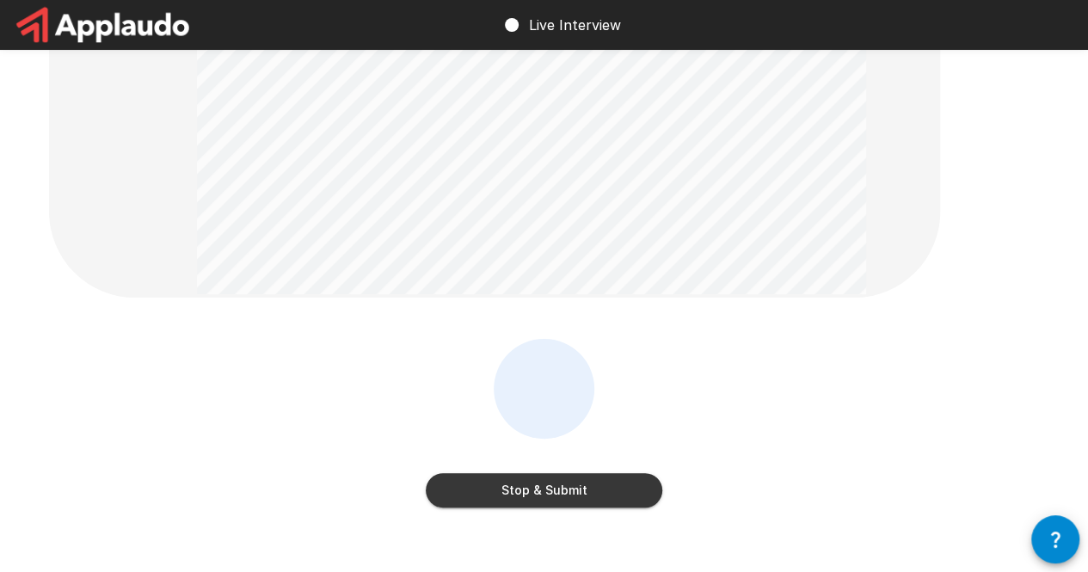
click at [566, 495] on button "Stop & Submit" at bounding box center [544, 490] width 237 height 34
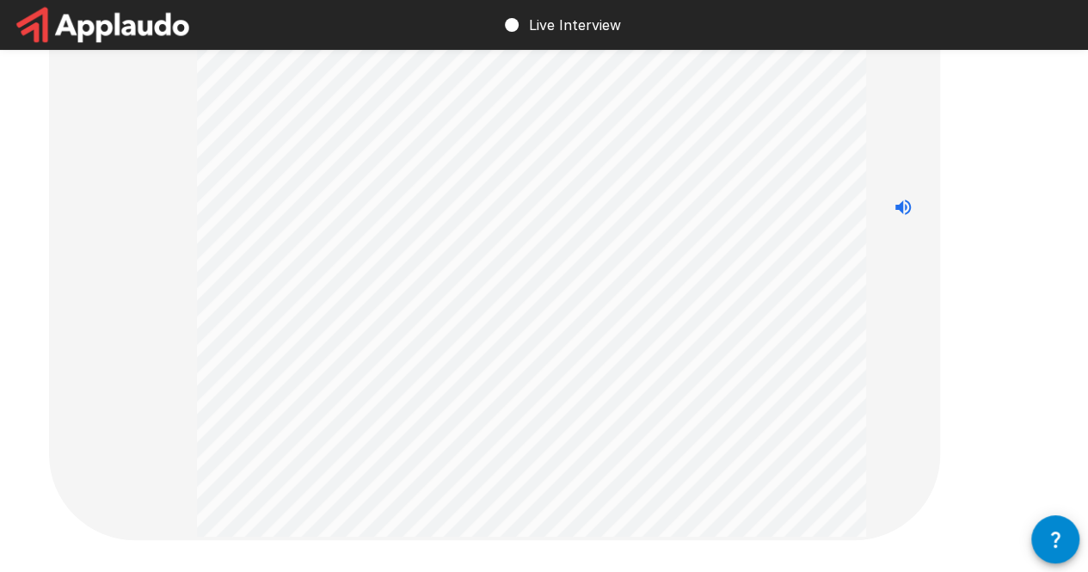
scroll to position [430, 0]
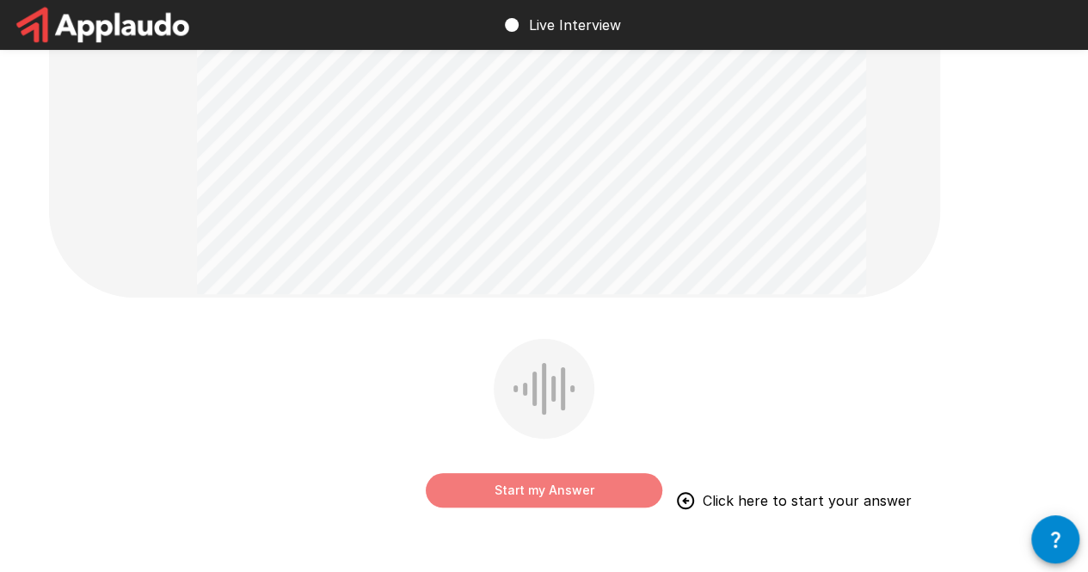
click at [528, 490] on button "Start my Answer" at bounding box center [544, 490] width 237 height 34
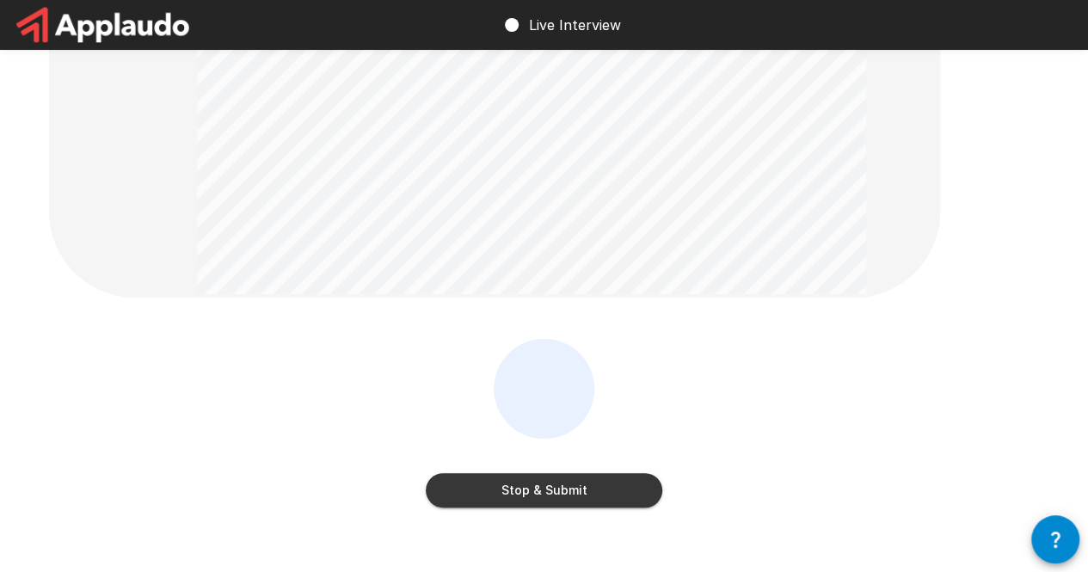
click at [520, 503] on button "Stop & Submit" at bounding box center [544, 490] width 237 height 34
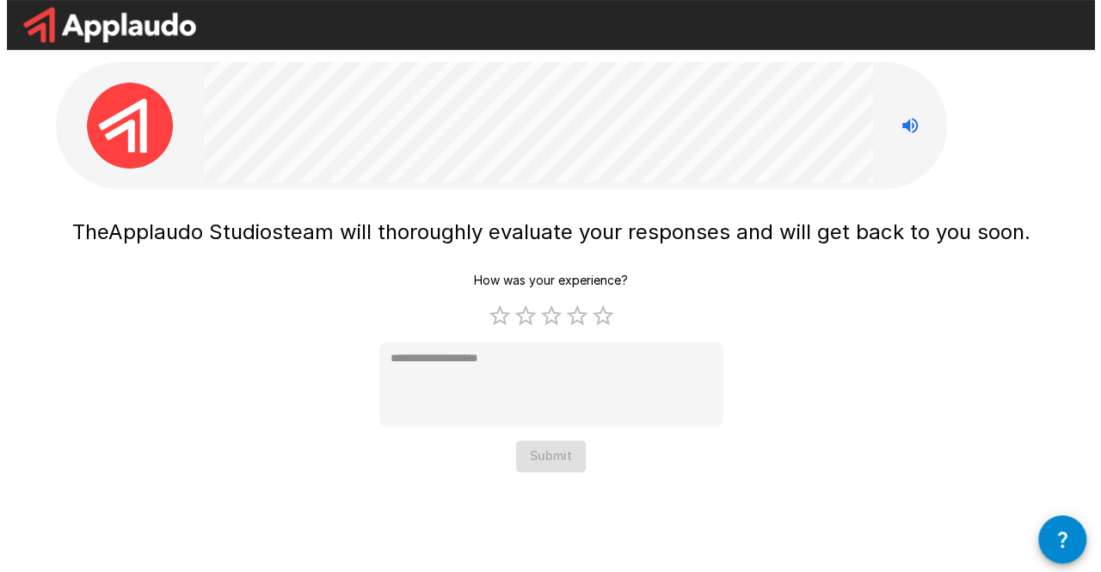
scroll to position [0, 0]
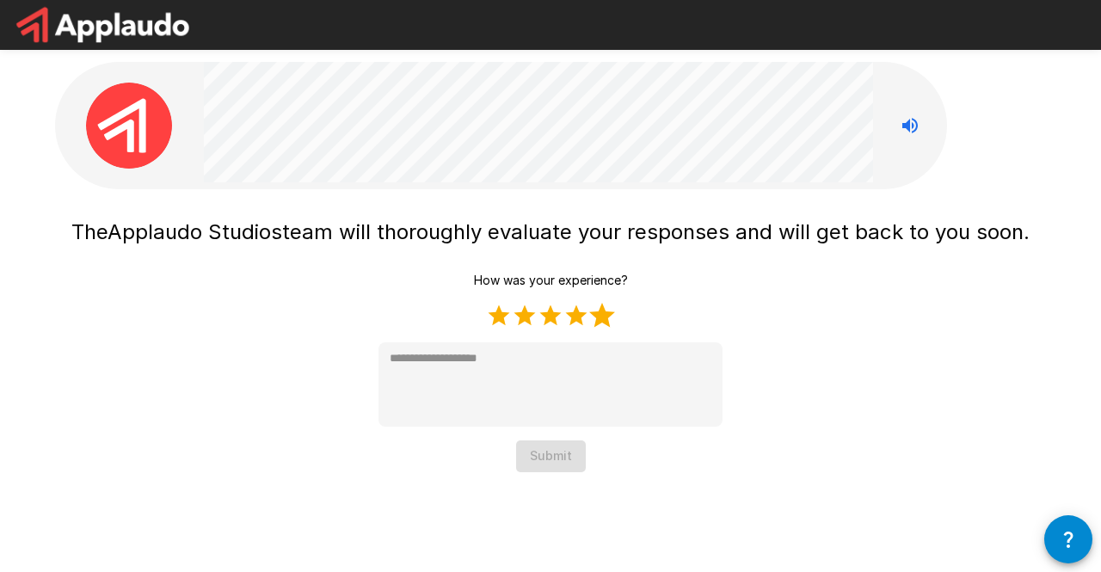
click at [597, 318] on label "5 Stars" at bounding box center [602, 316] width 26 height 26
type textarea "*"
click at [558, 464] on button "Submit" at bounding box center [551, 456] width 70 height 32
